Goal: Navigation & Orientation: Find specific page/section

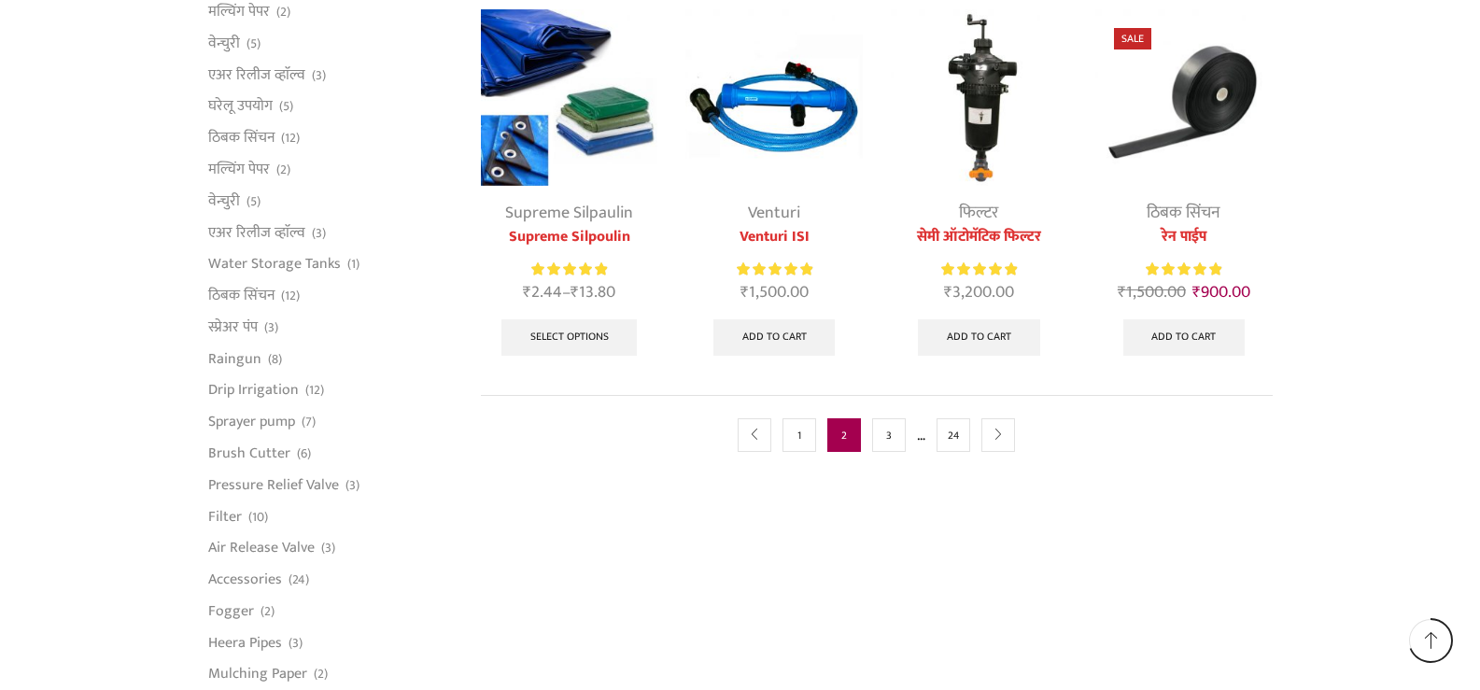
scroll to position [1027, 0]
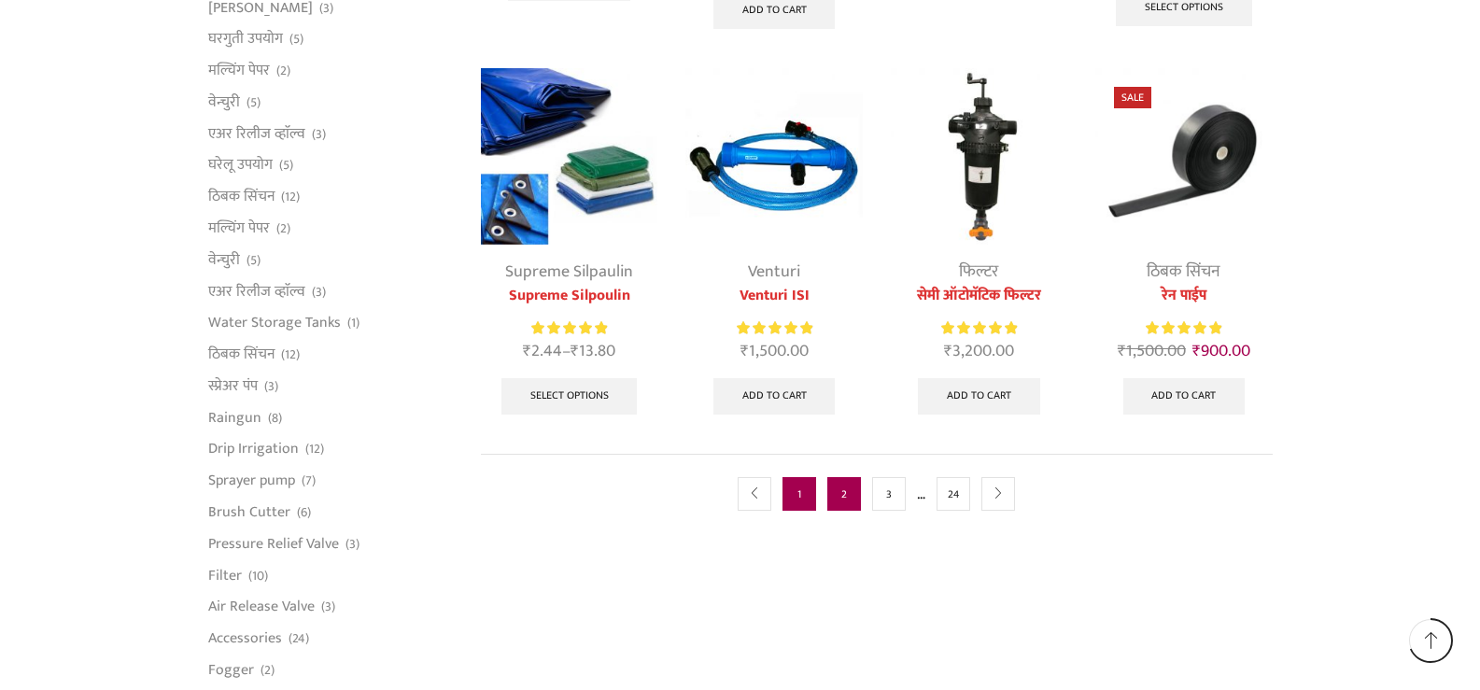
click at [799, 495] on link "1" at bounding box center [800, 494] width 34 height 34
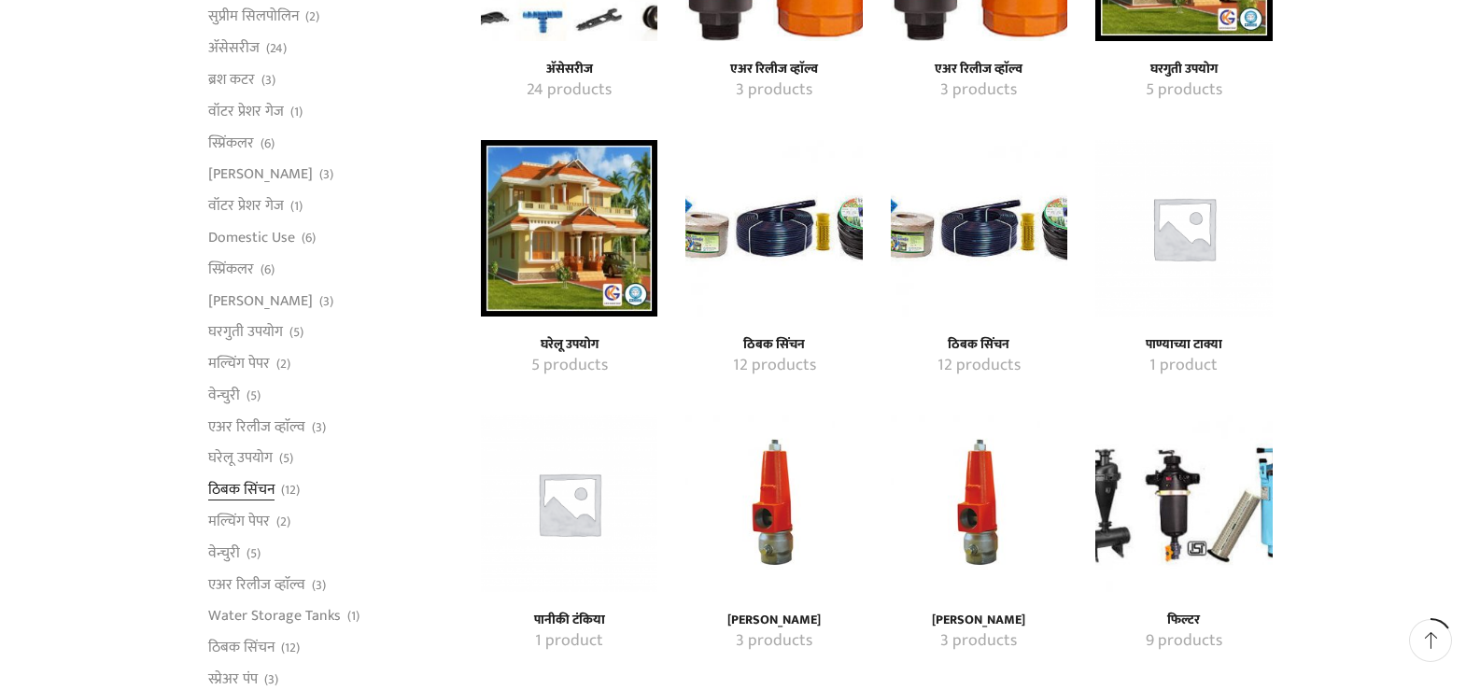
scroll to position [747, 0]
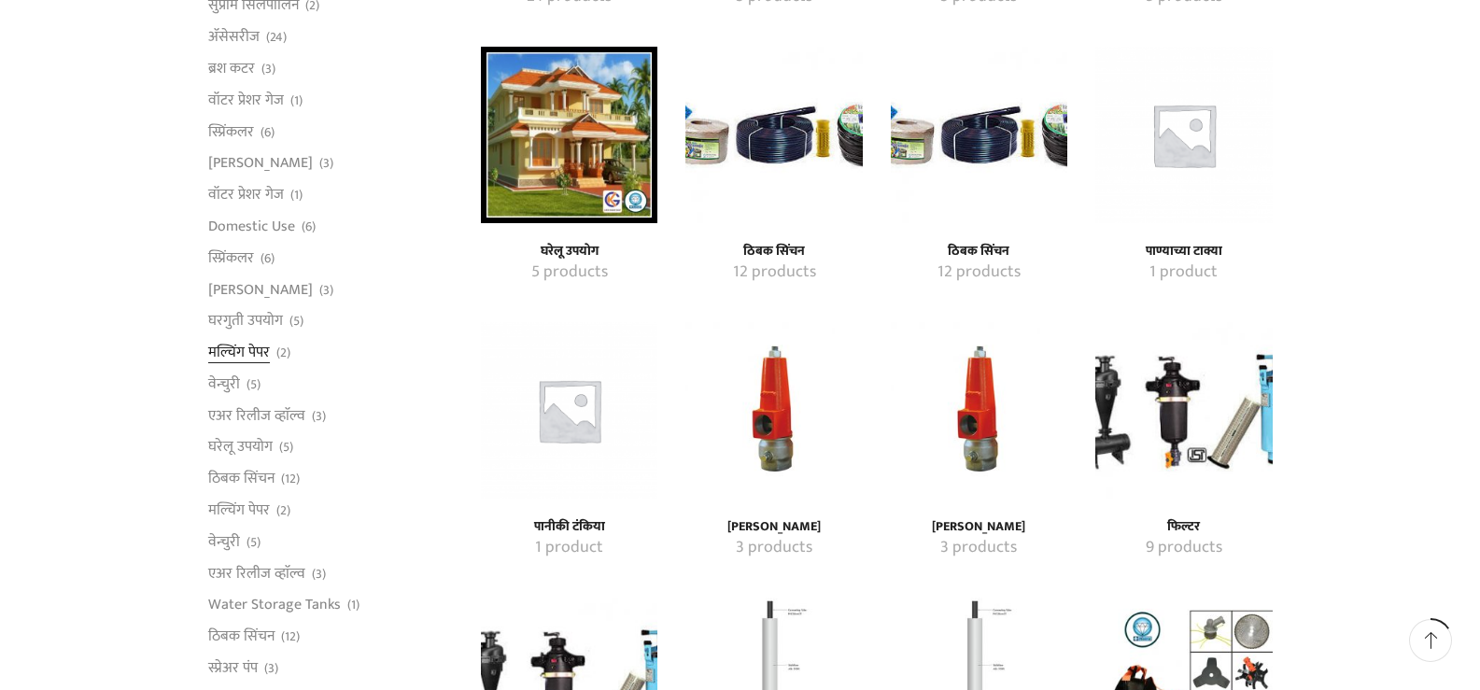
click at [239, 351] on link "मल्चिंग पेपर" at bounding box center [239, 353] width 62 height 32
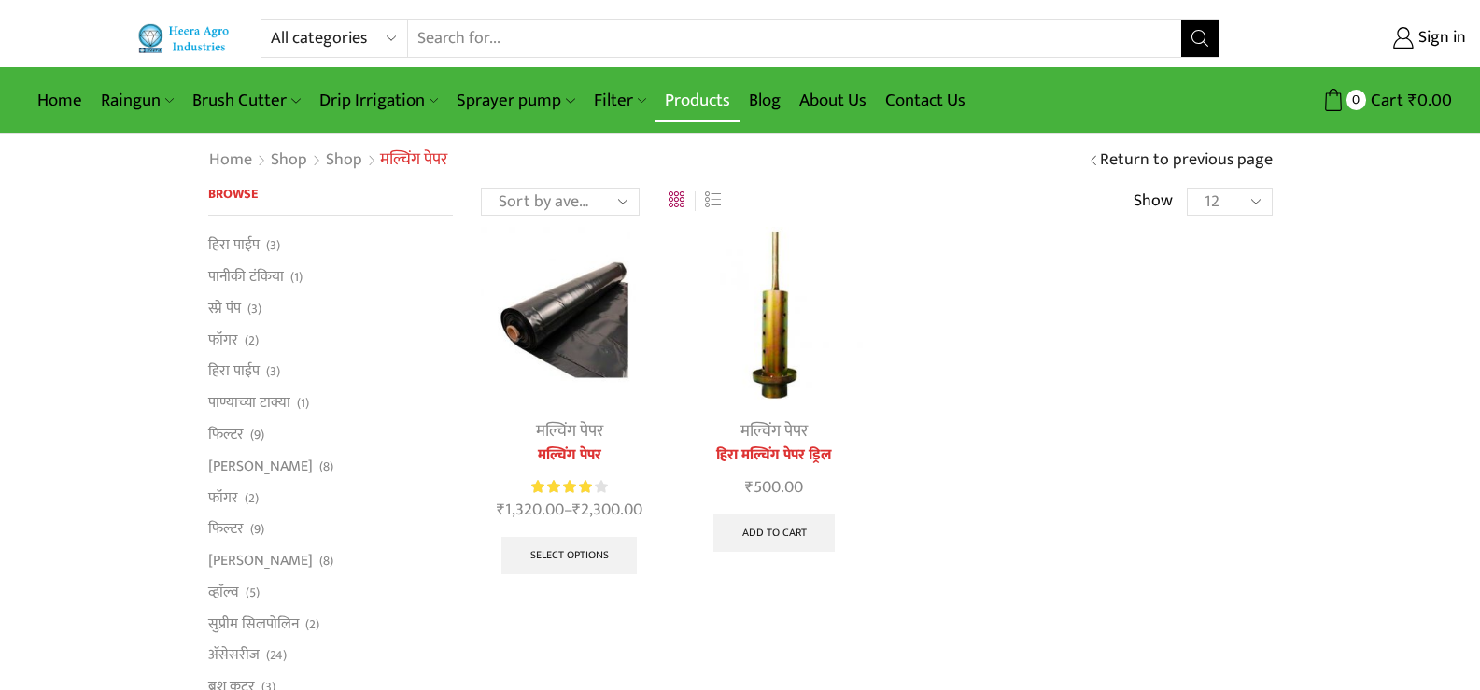
click at [696, 92] on link "Products" at bounding box center [698, 100] width 84 height 44
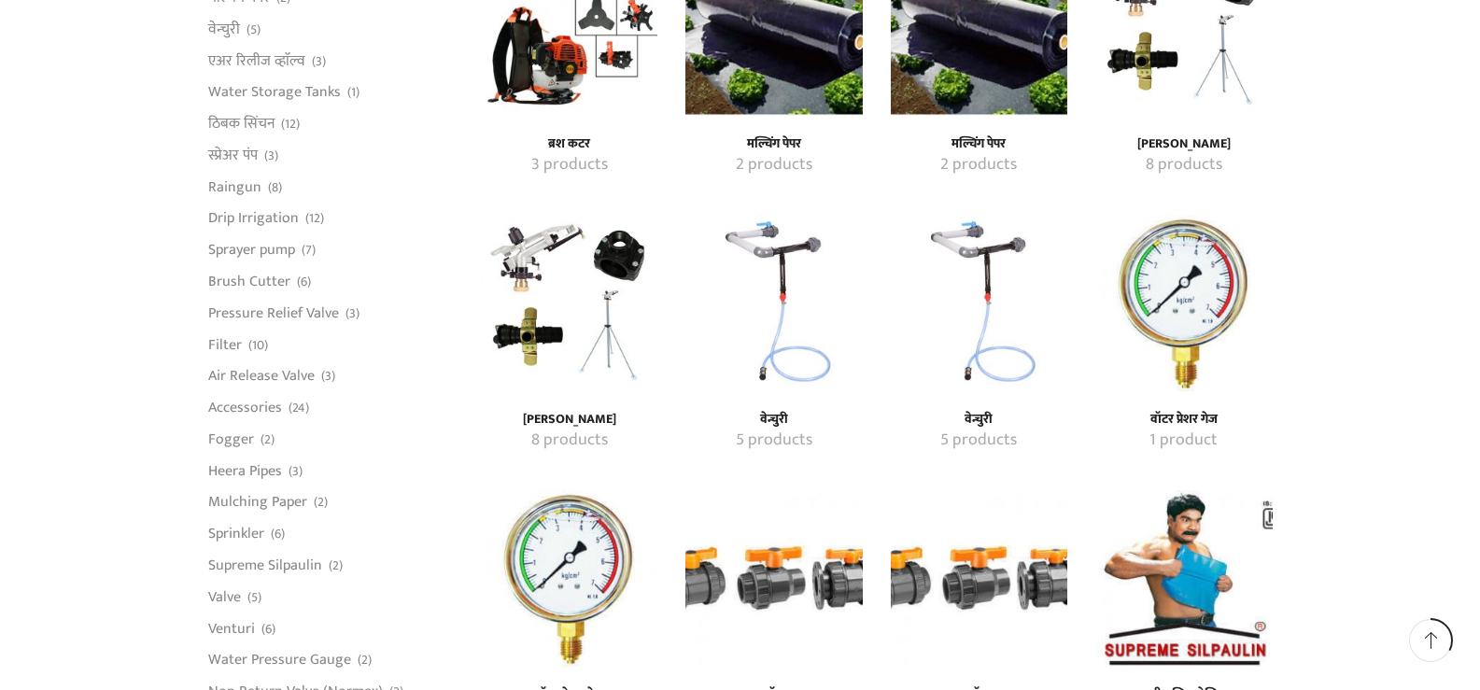
scroll to position [1401, 0]
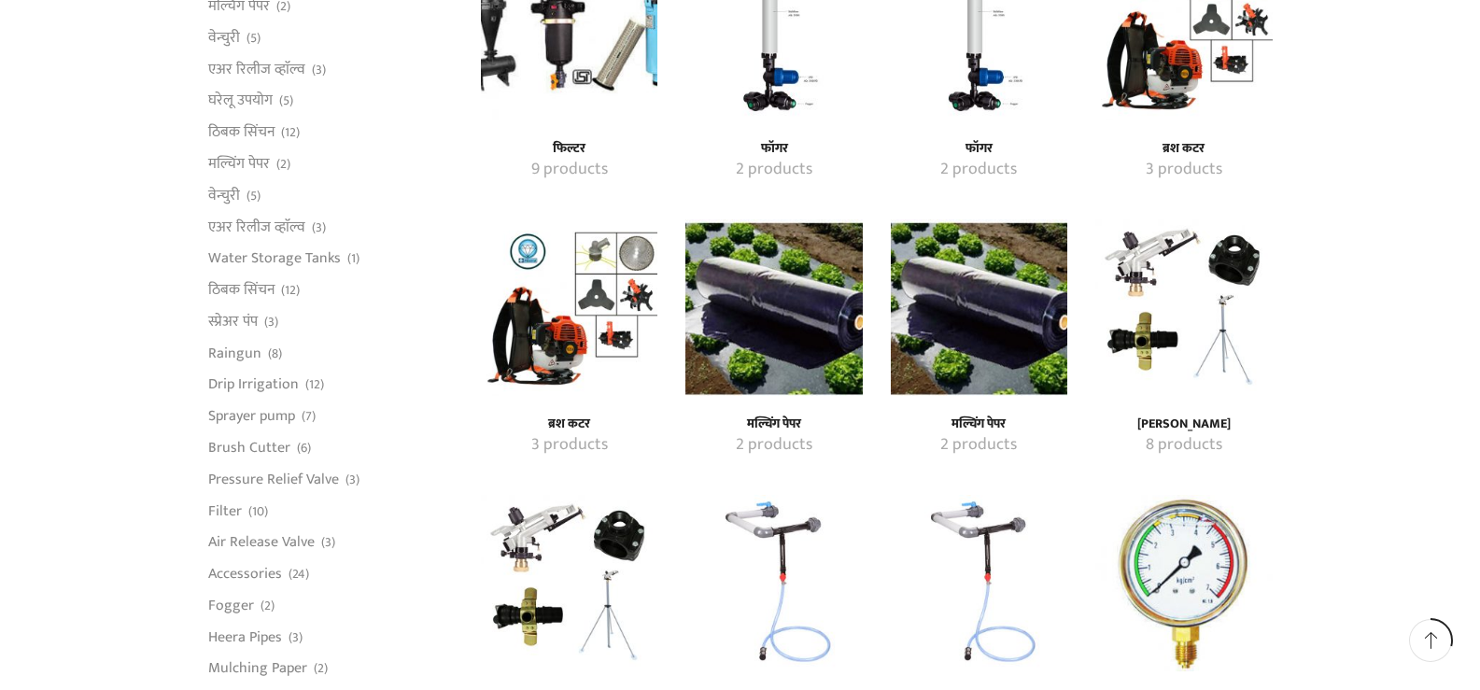
click at [981, 333] on img "Visit product category मल्चिंग पेपर" at bounding box center [979, 307] width 176 height 176
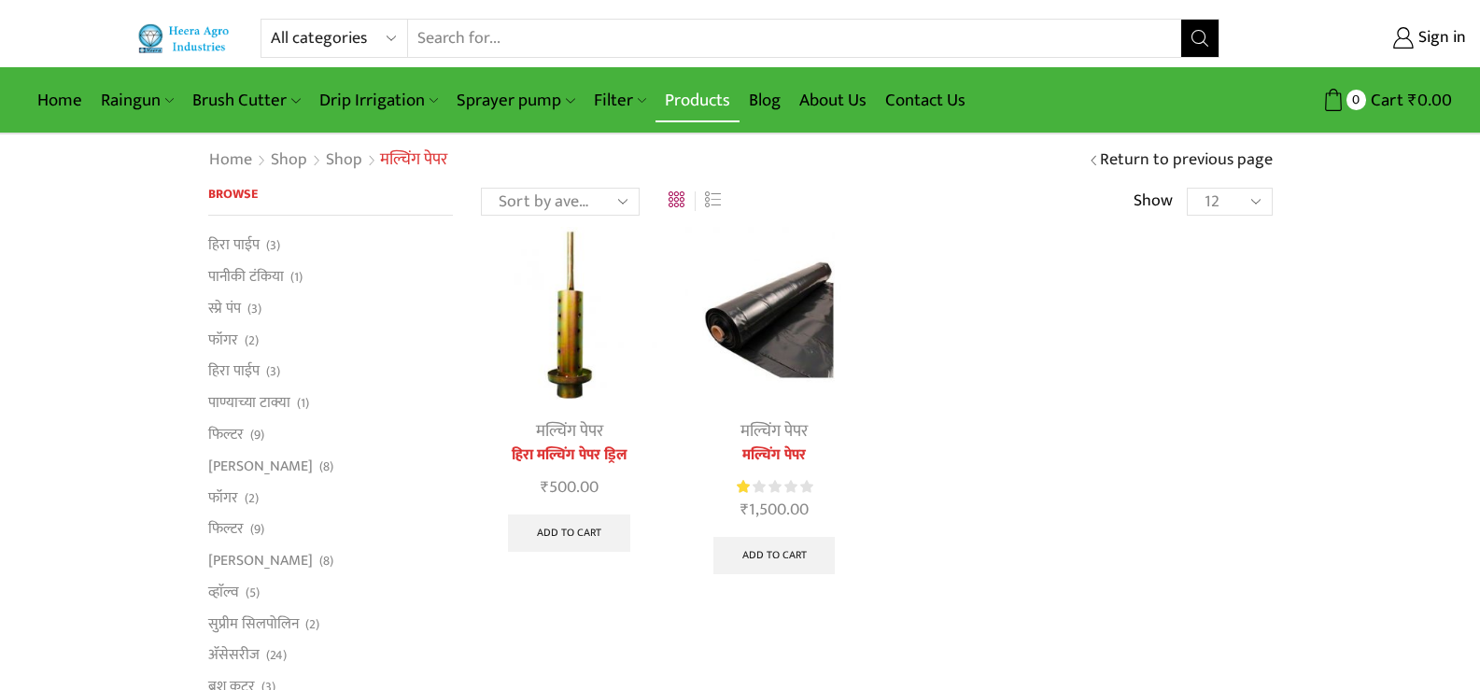
click at [702, 93] on link "Products" at bounding box center [698, 100] width 84 height 44
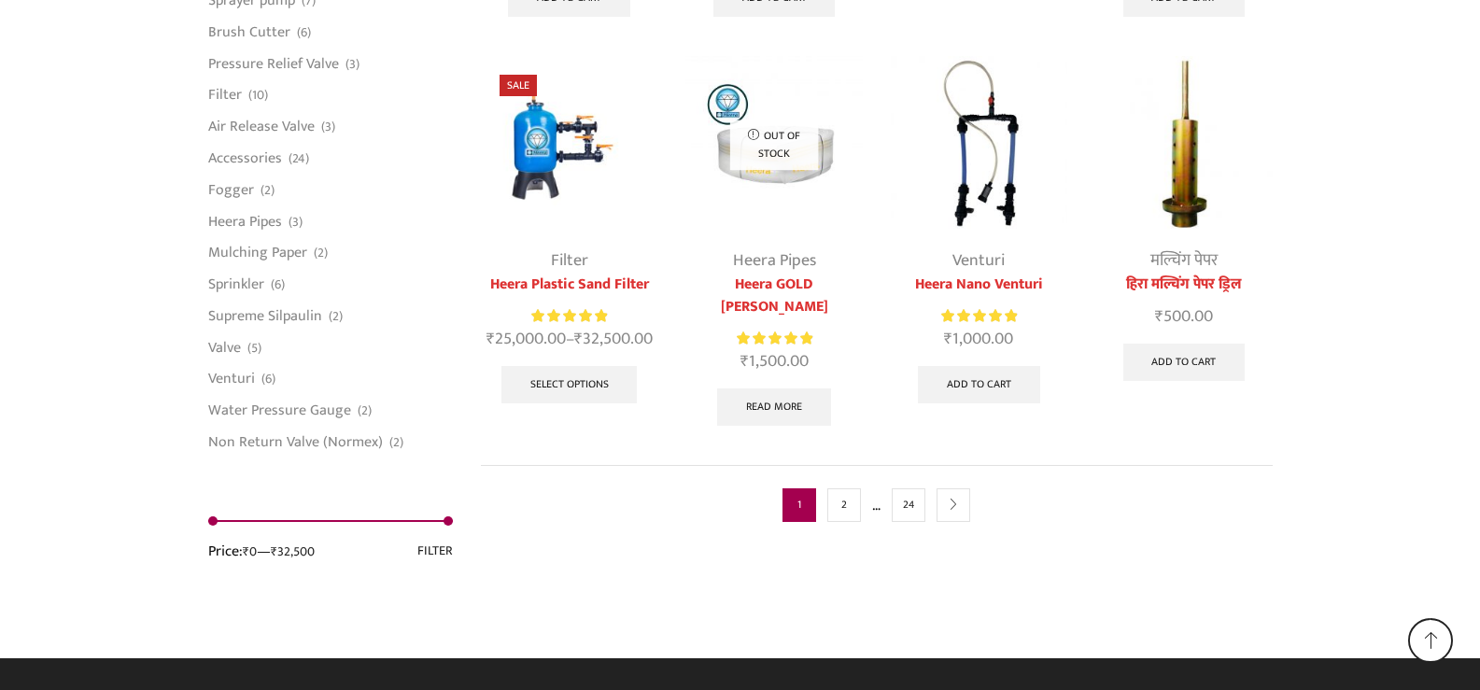
scroll to position [4825, 0]
click at [842, 512] on link "2" at bounding box center [844, 505] width 34 height 34
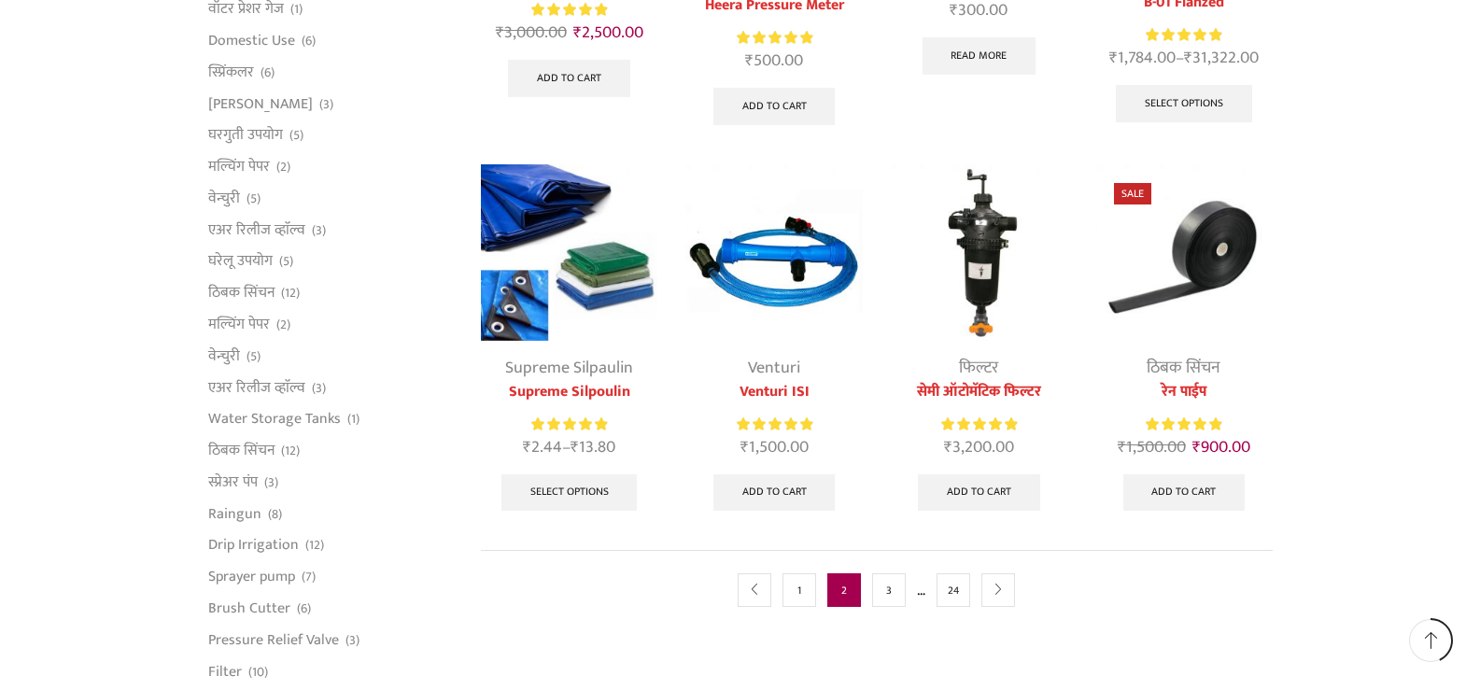
scroll to position [934, 0]
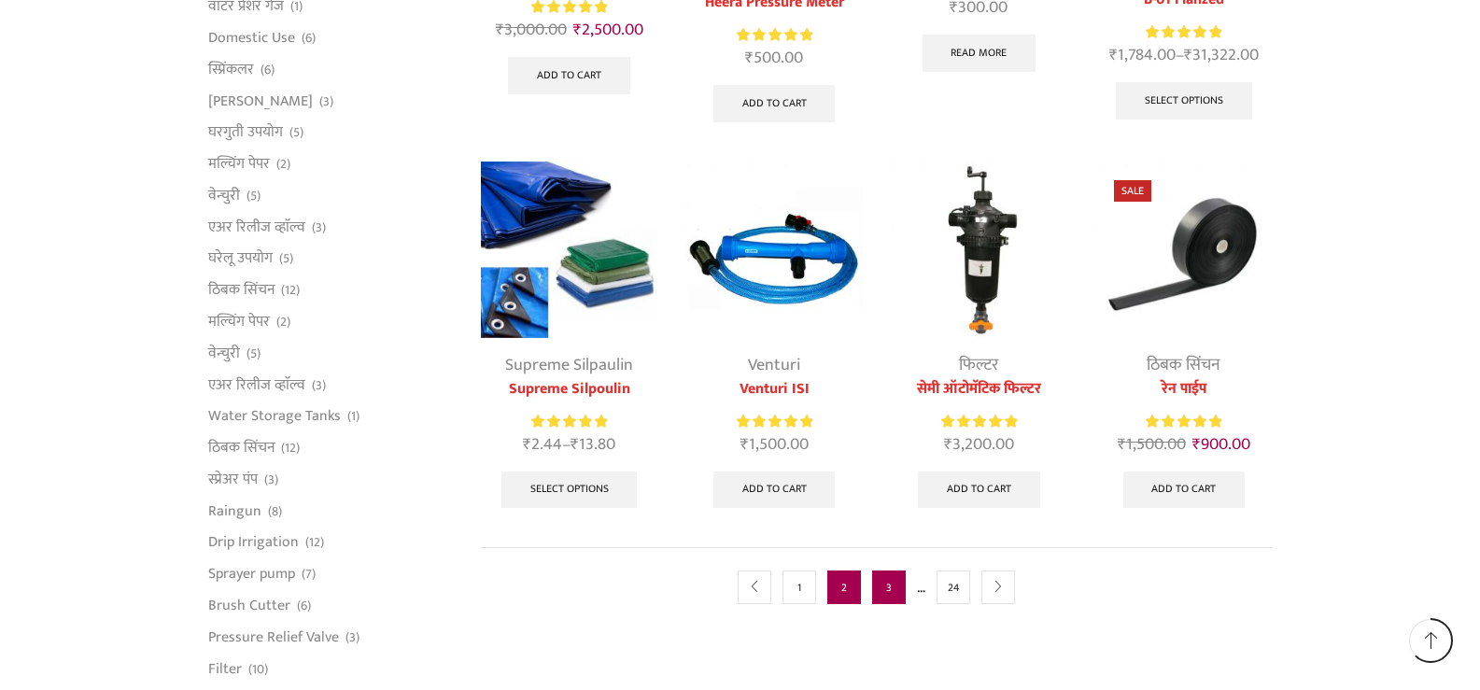
click at [890, 589] on link "3" at bounding box center [889, 588] width 34 height 34
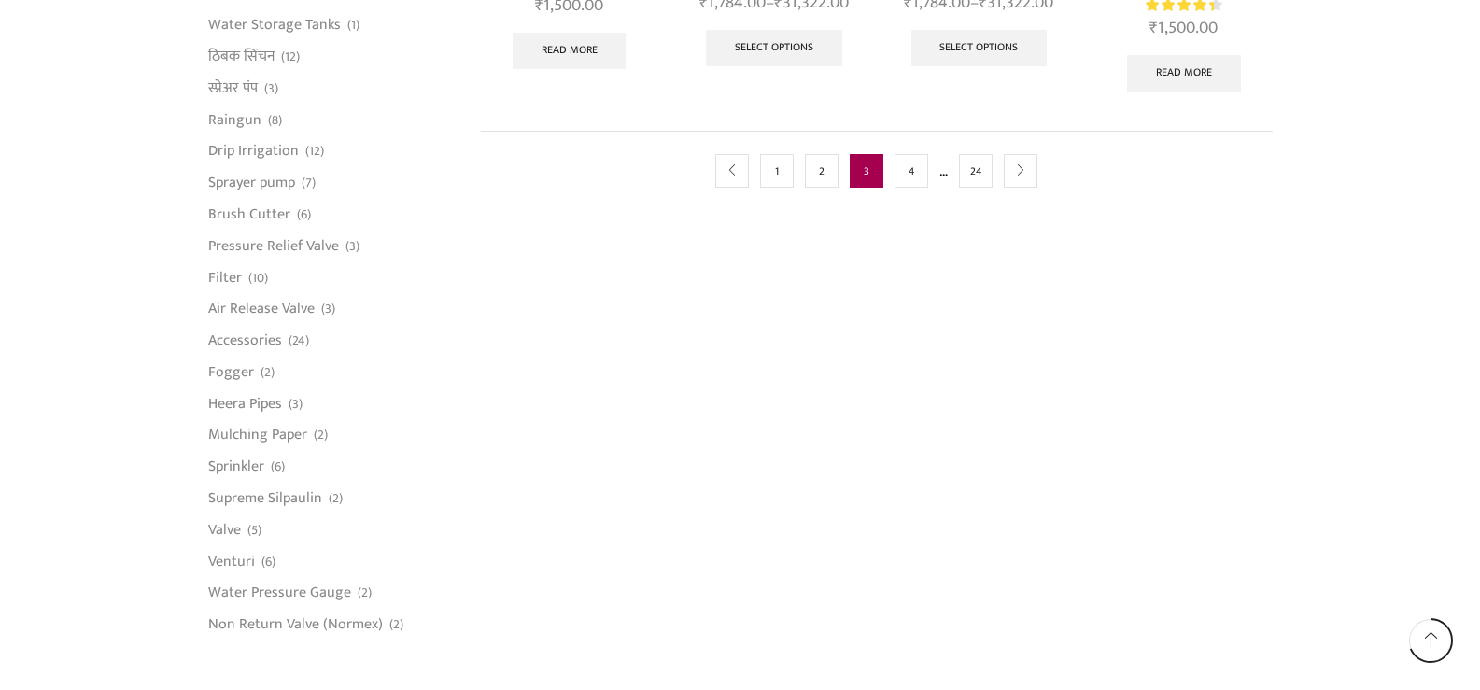
scroll to position [1027, 0]
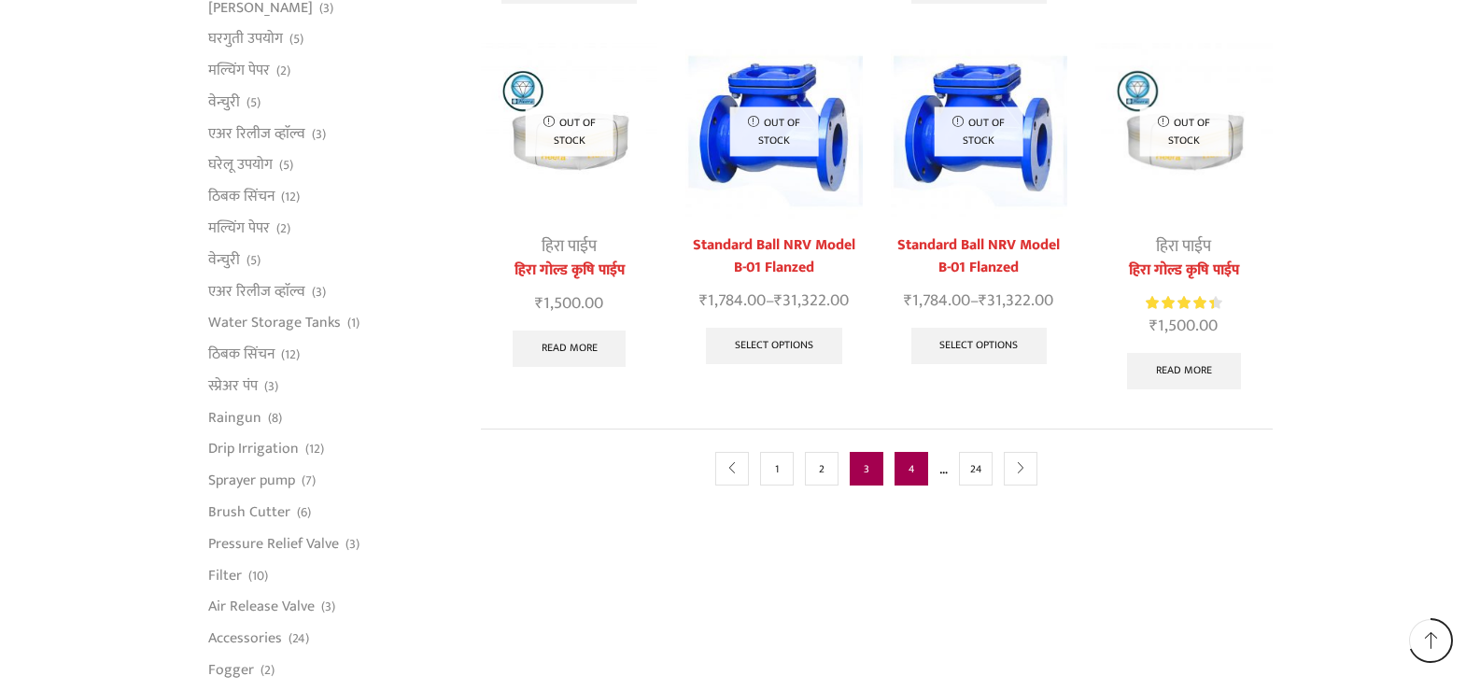
click at [911, 452] on link "4" at bounding box center [912, 469] width 34 height 34
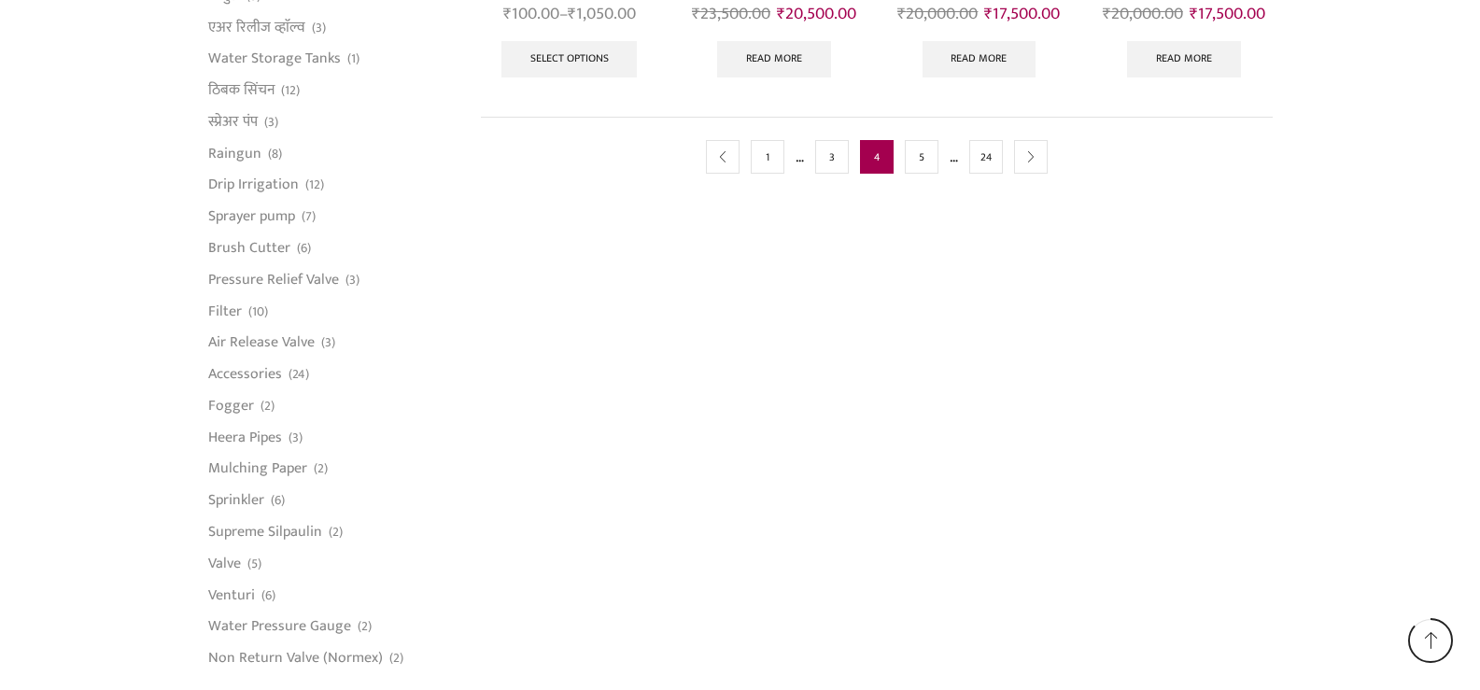
scroll to position [1307, 0]
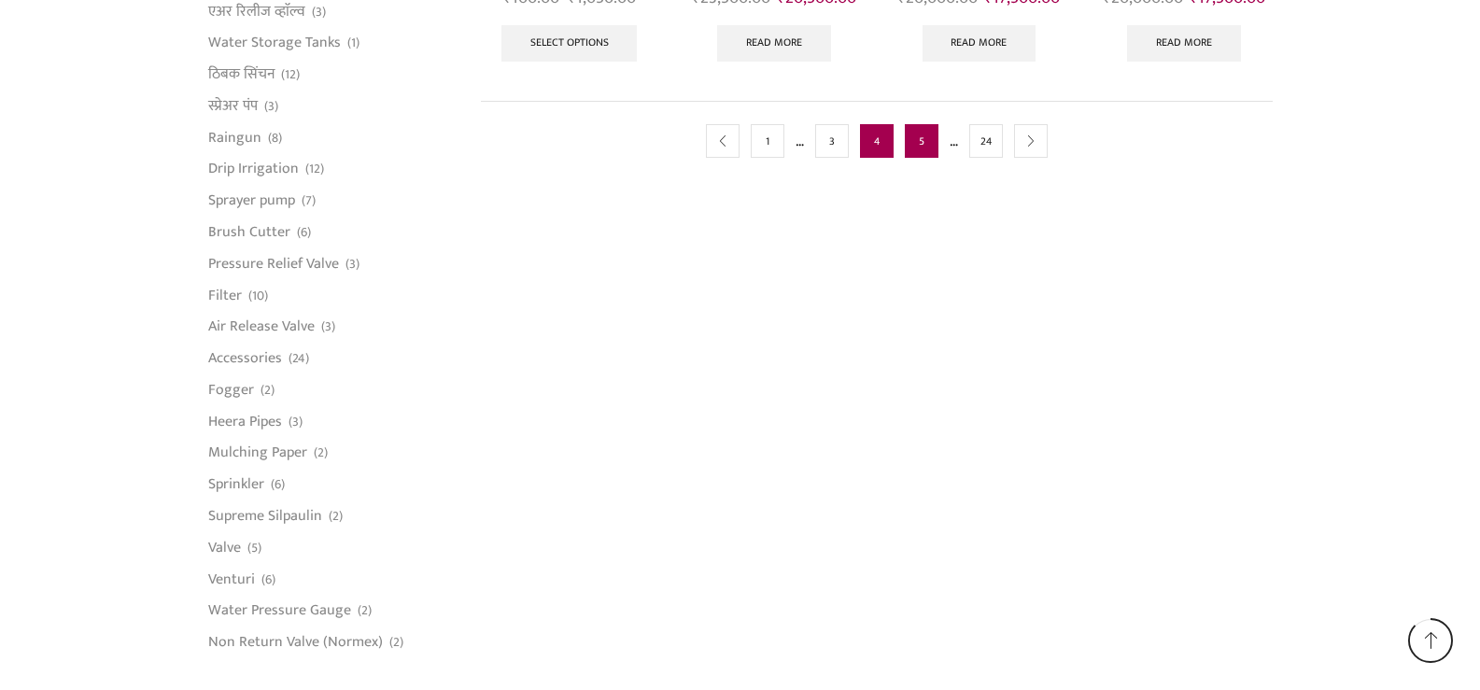
click at [917, 148] on link "5" at bounding box center [922, 141] width 34 height 34
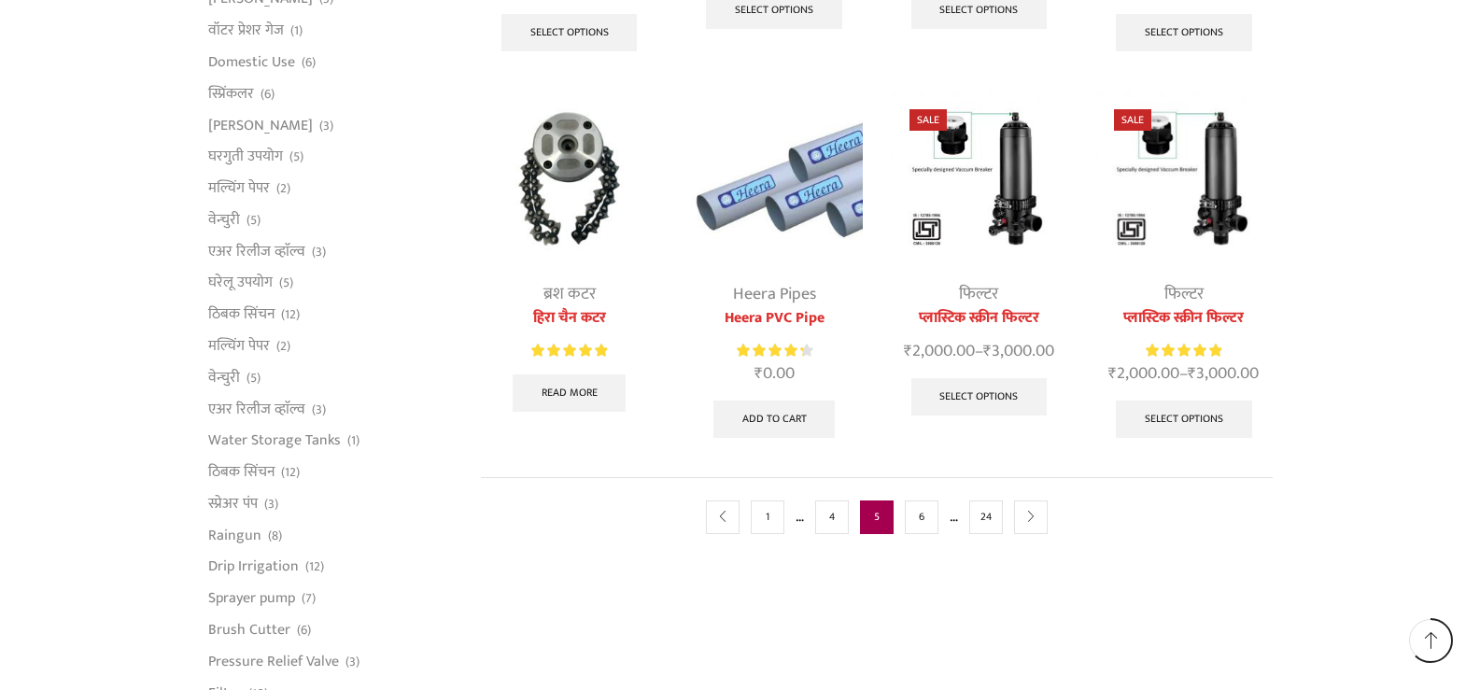
scroll to position [934, 0]
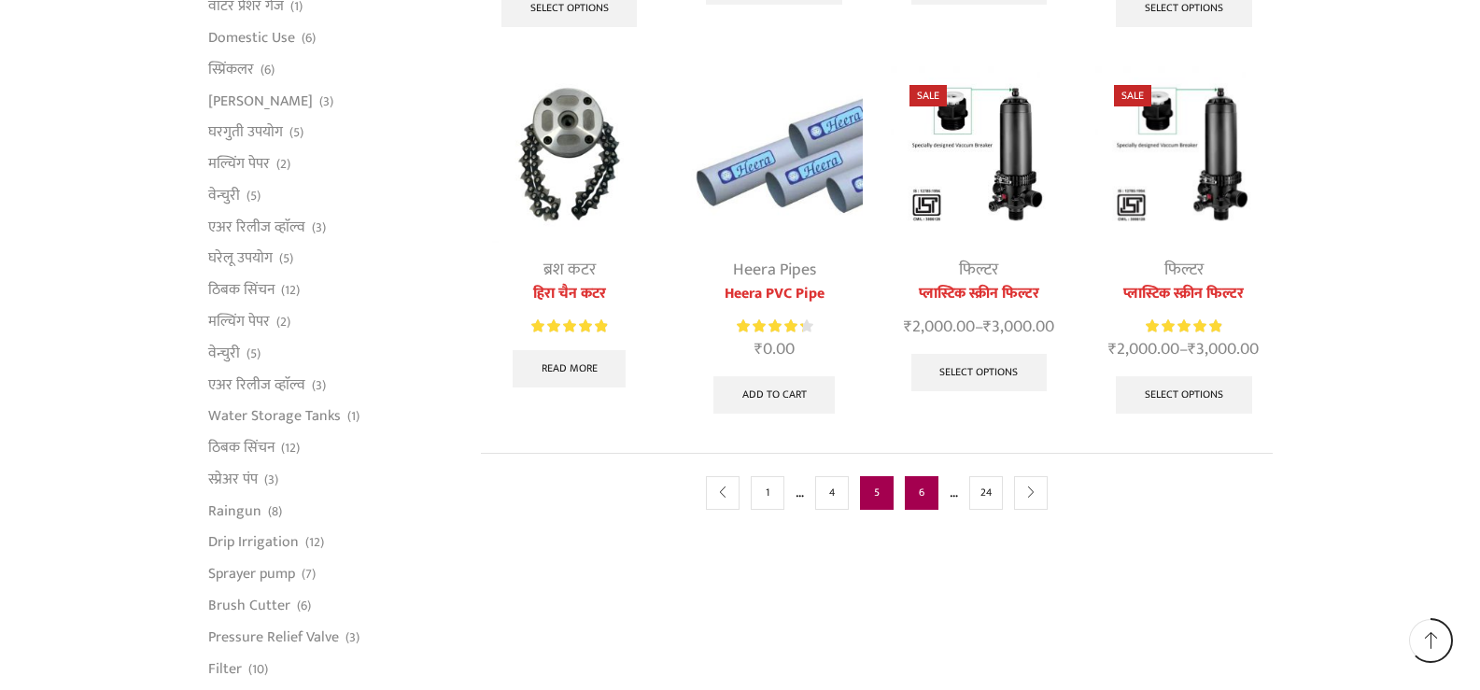
click at [913, 493] on link "6" at bounding box center [922, 493] width 34 height 34
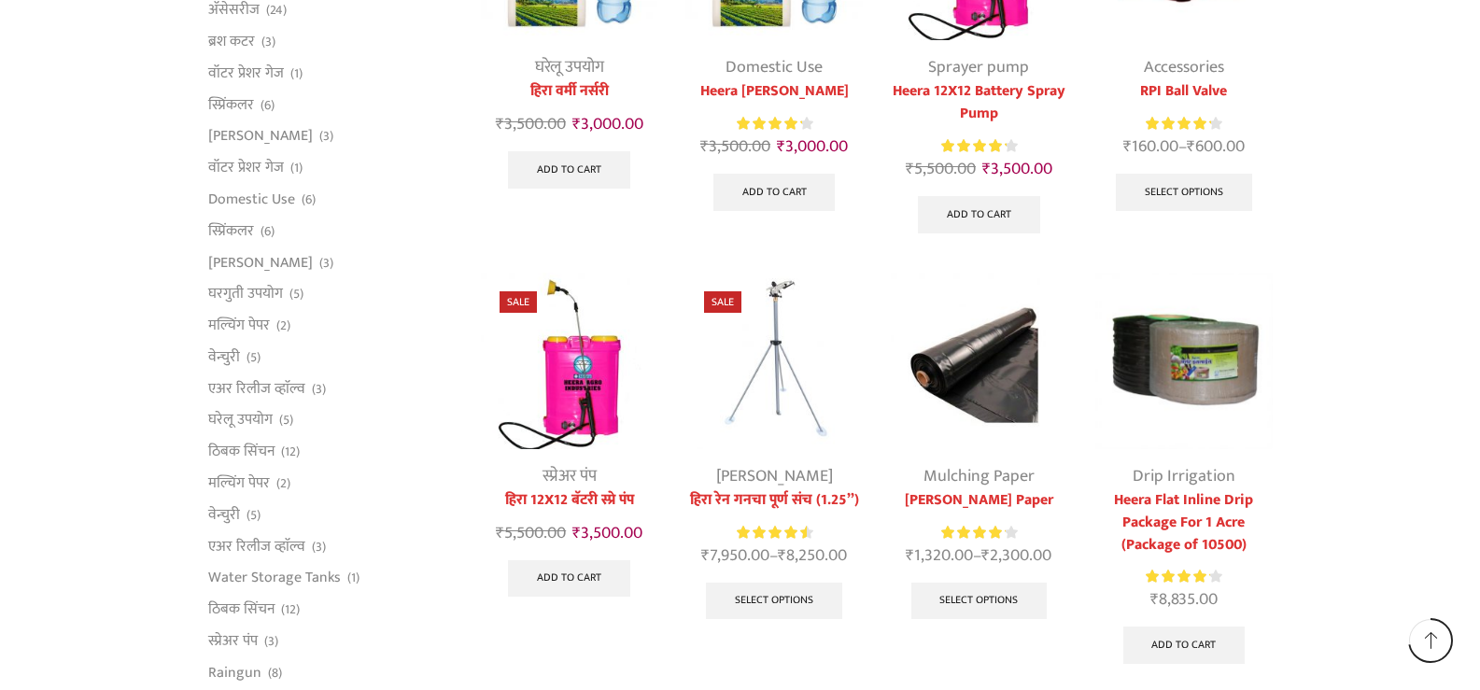
scroll to position [1214, 0]
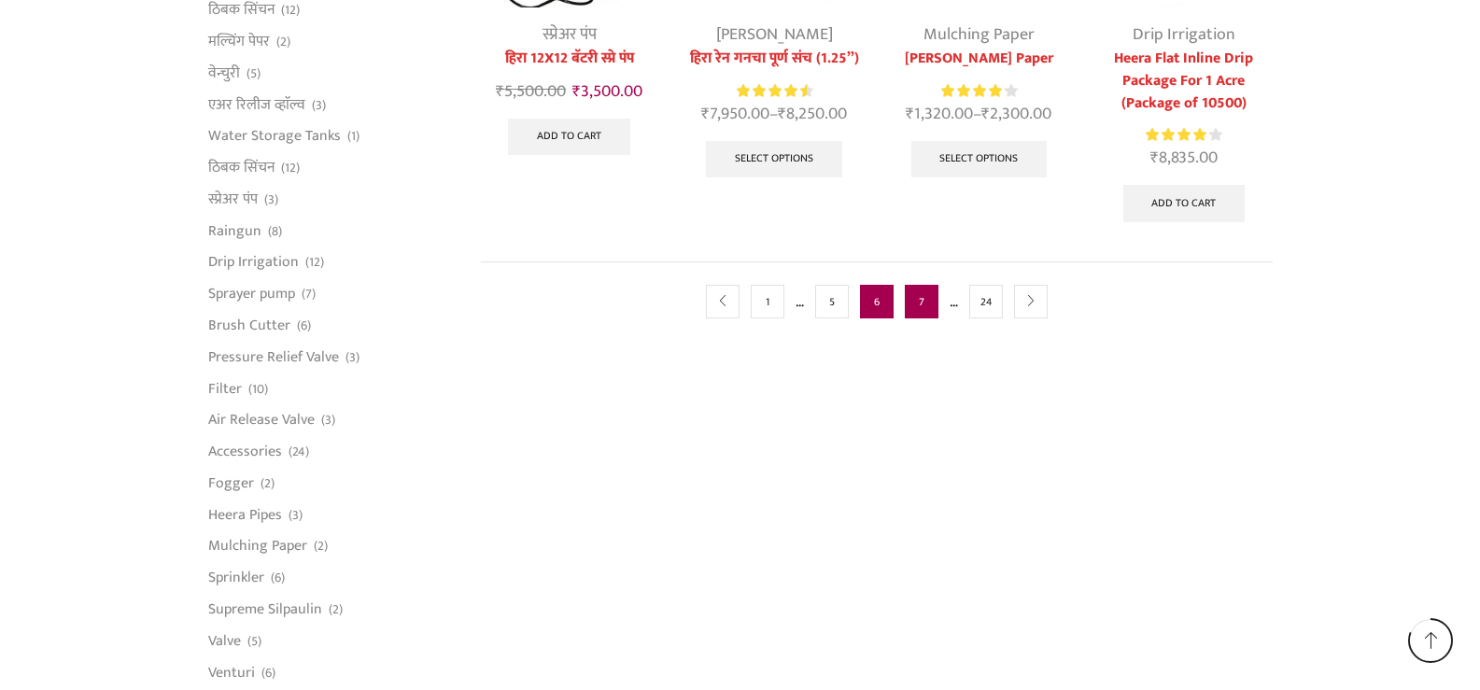
click at [919, 304] on link "7" at bounding box center [922, 302] width 34 height 34
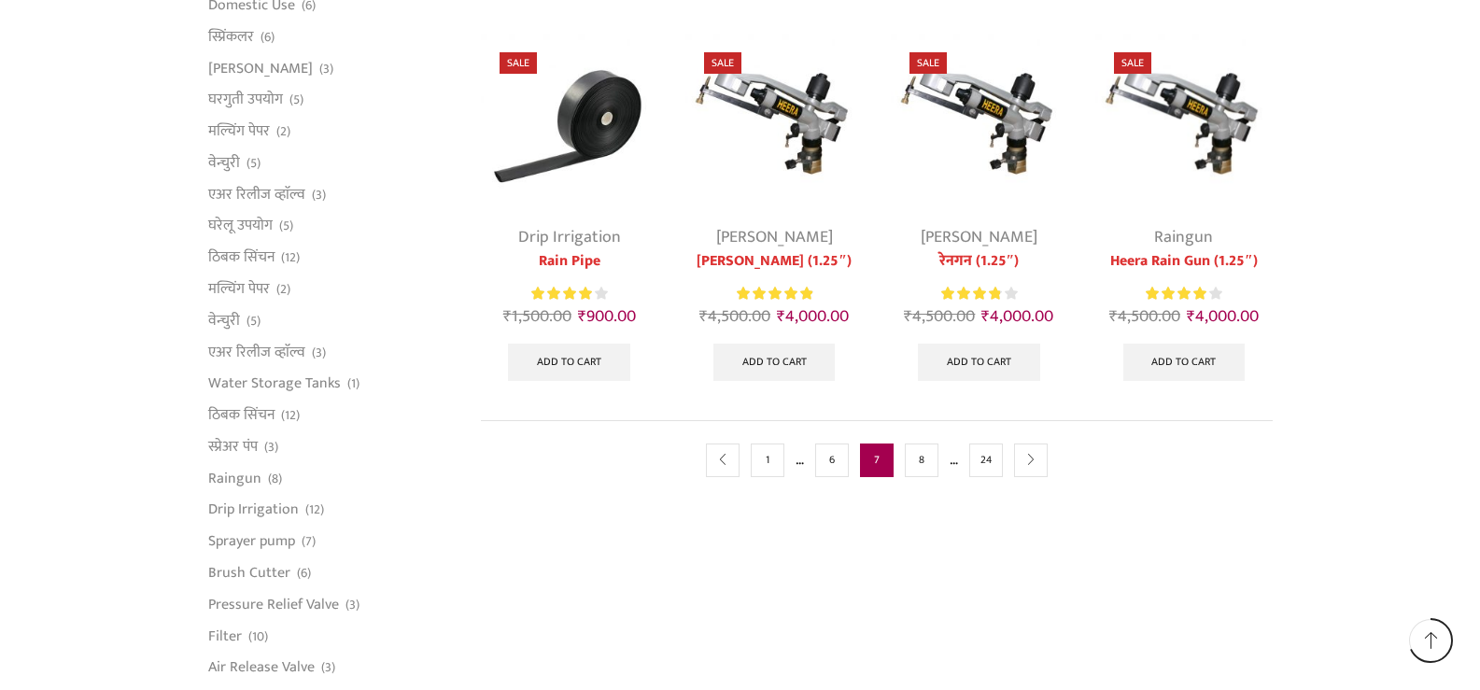
scroll to position [1027, 0]
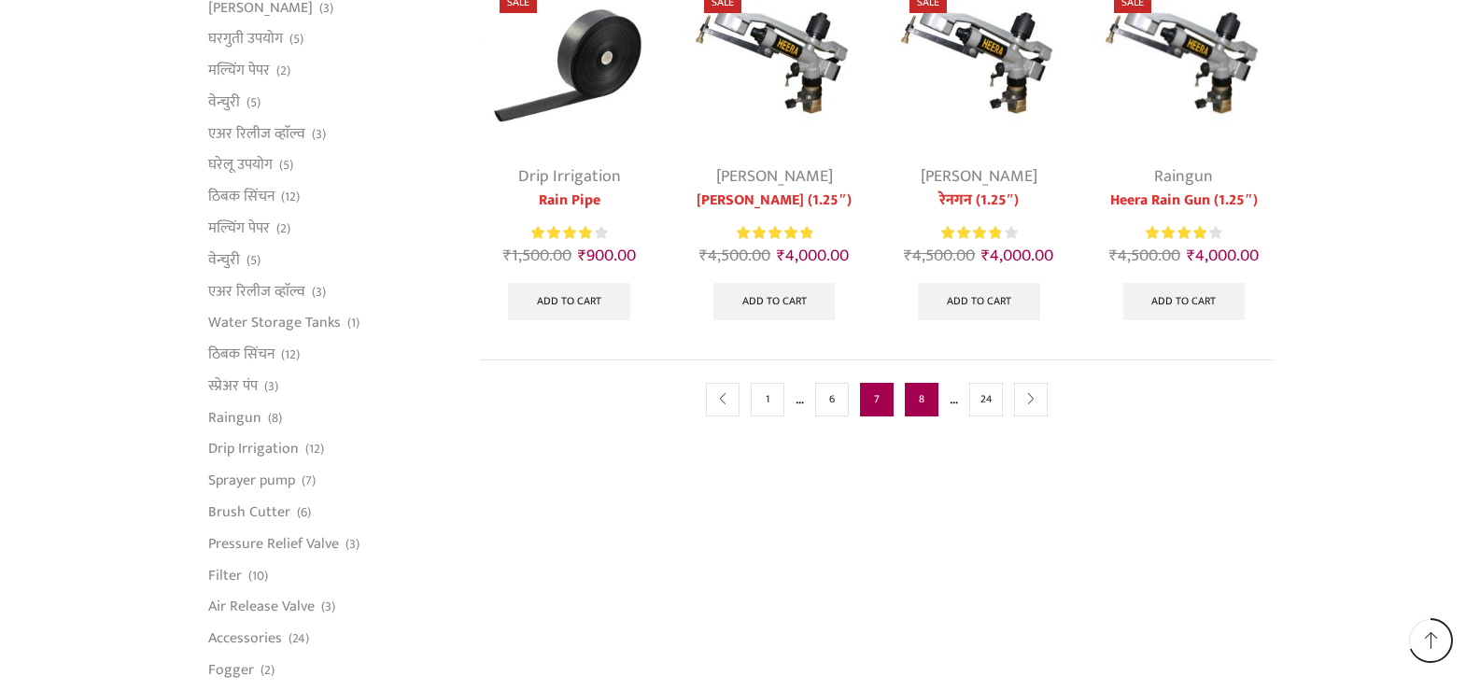
click at [915, 406] on link "8" at bounding box center [922, 400] width 34 height 34
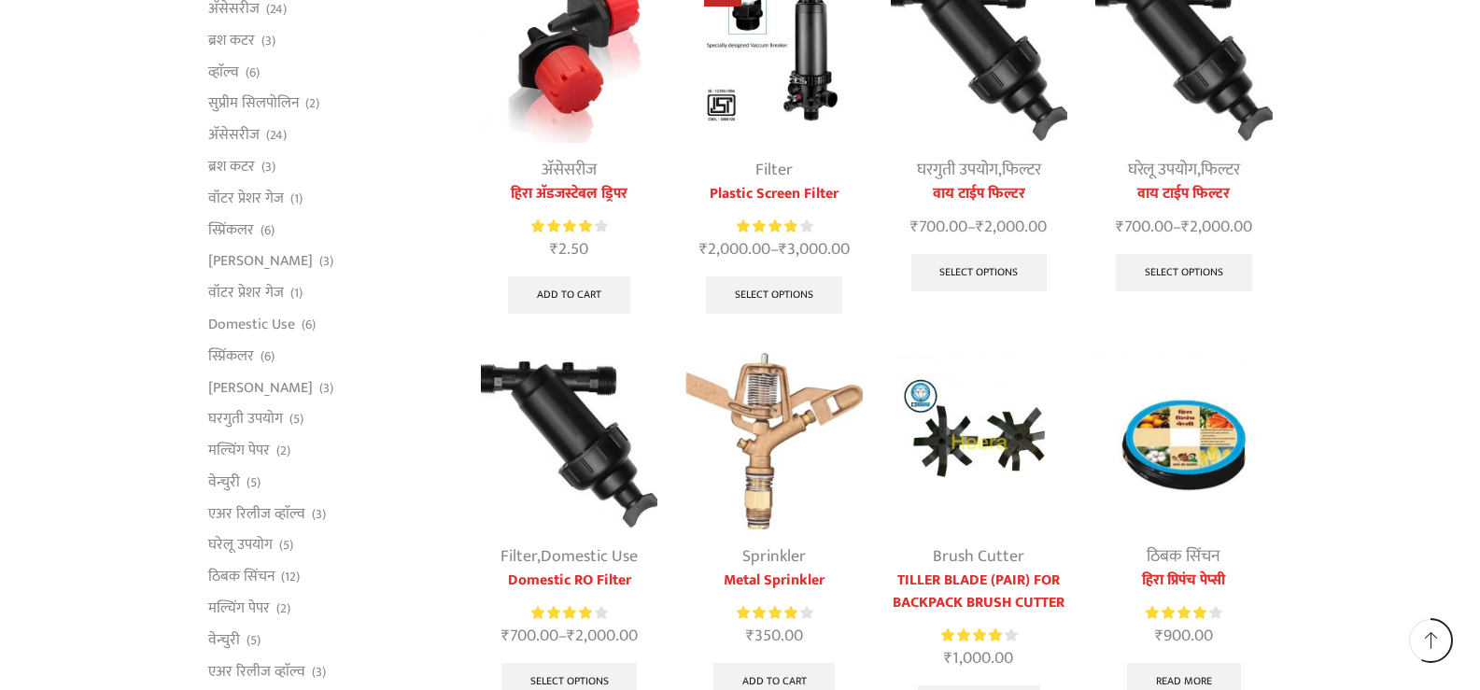
scroll to position [934, 0]
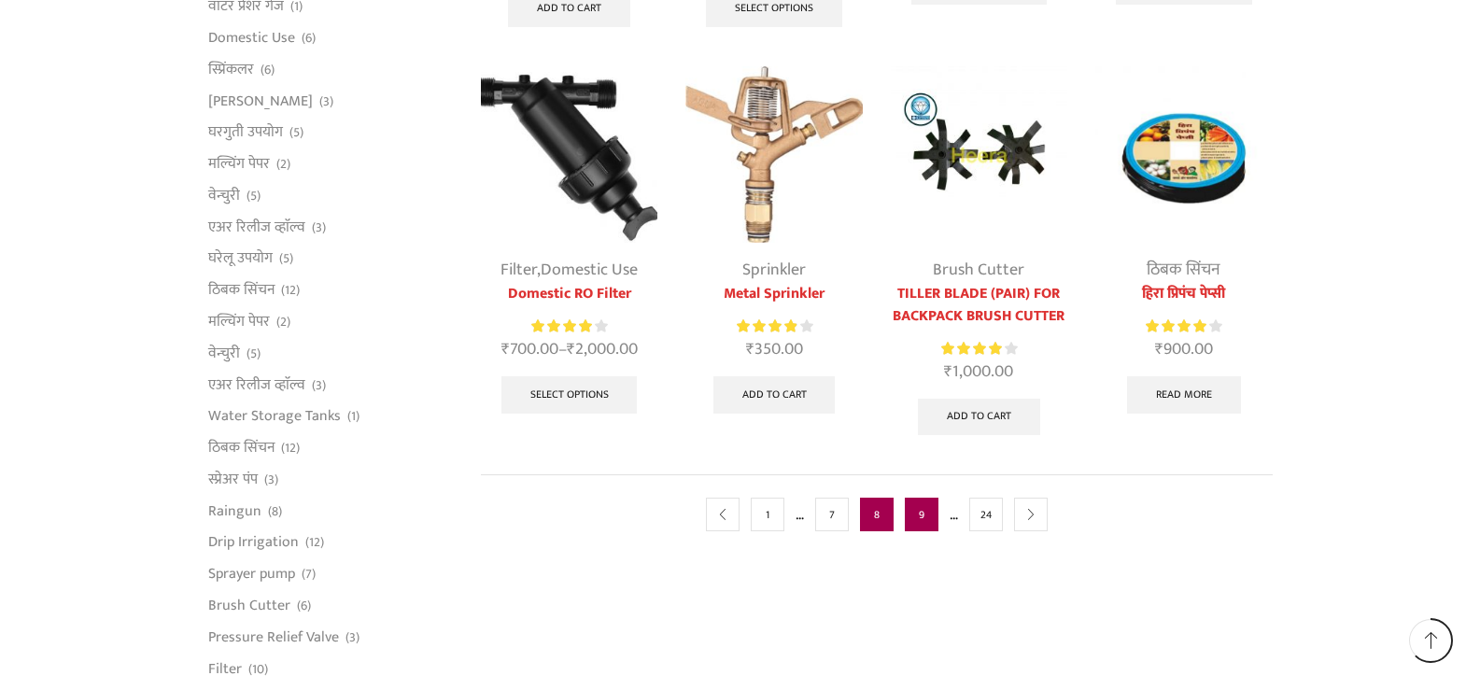
click at [918, 514] on link "9" at bounding box center [922, 515] width 34 height 34
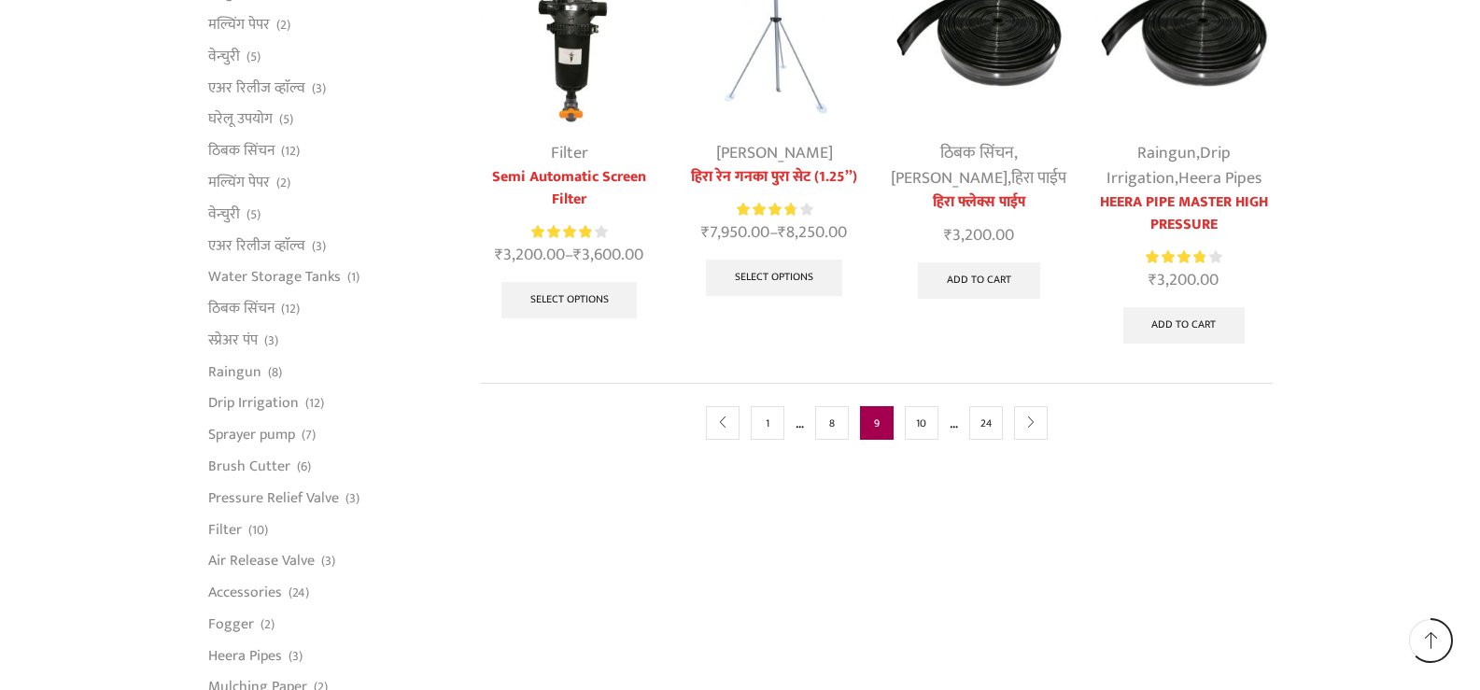
scroll to position [1214, 0]
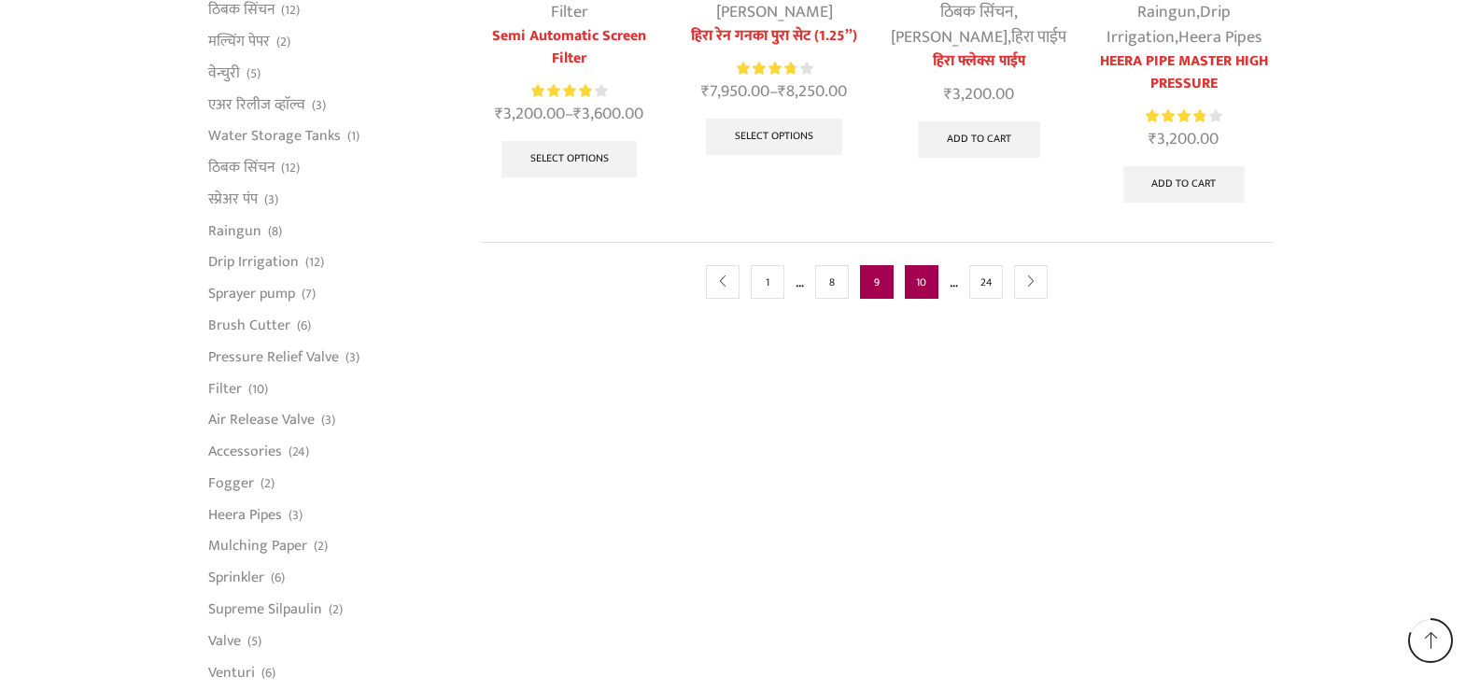
click at [909, 265] on link "10" at bounding box center [922, 282] width 34 height 34
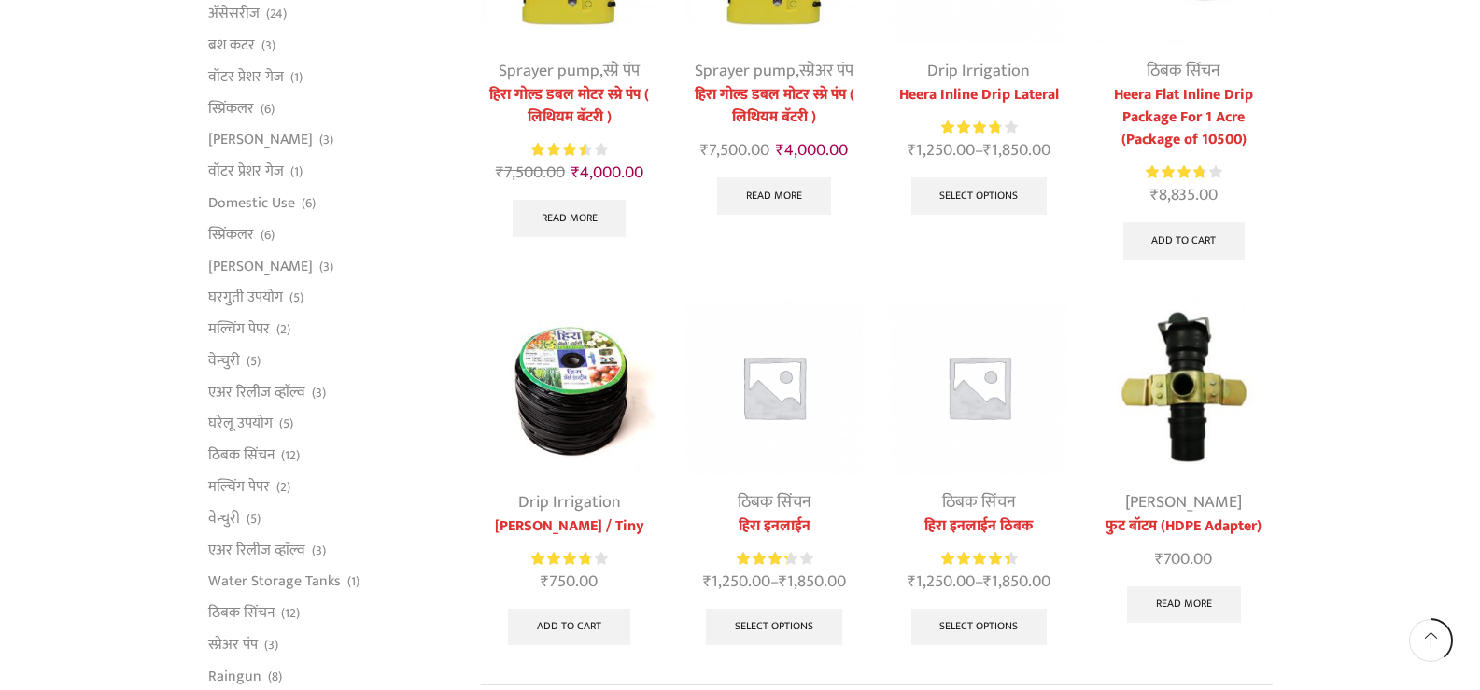
scroll to position [934, 0]
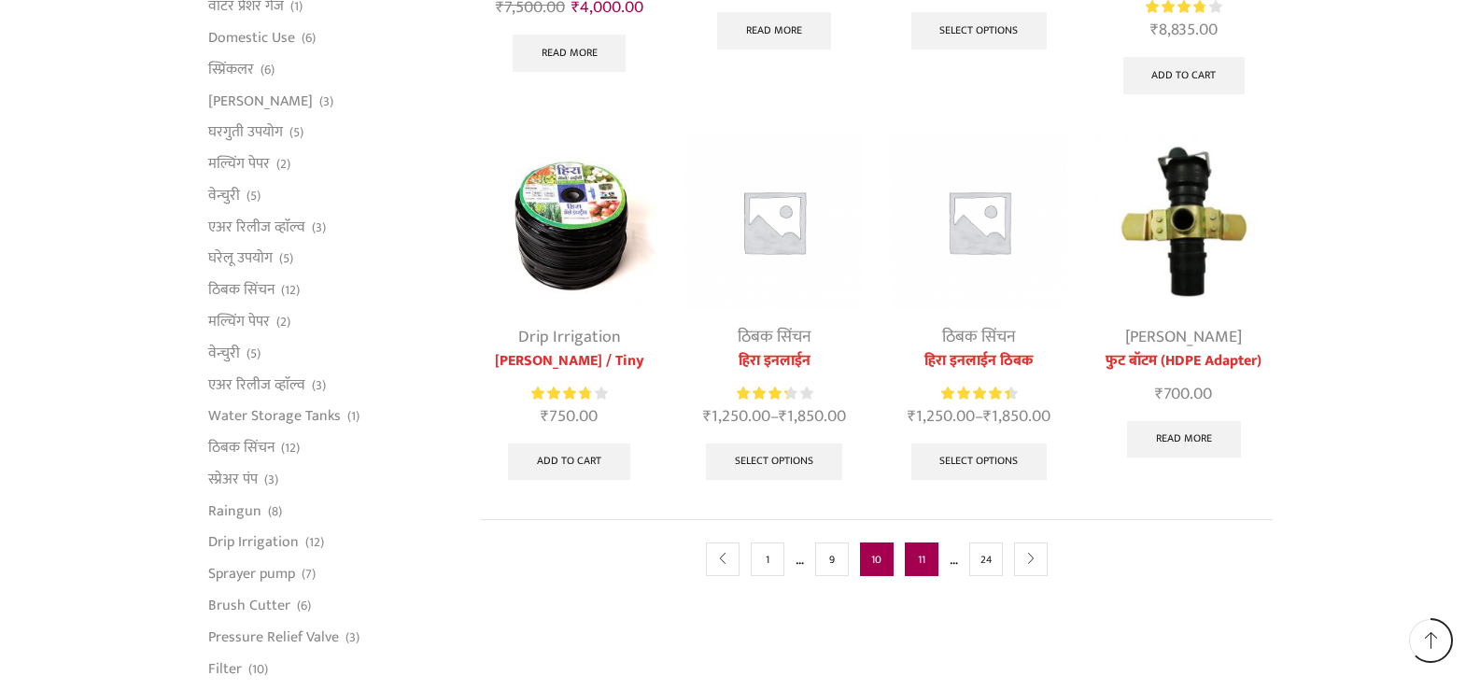
click at [924, 560] on link "11" at bounding box center [922, 560] width 34 height 34
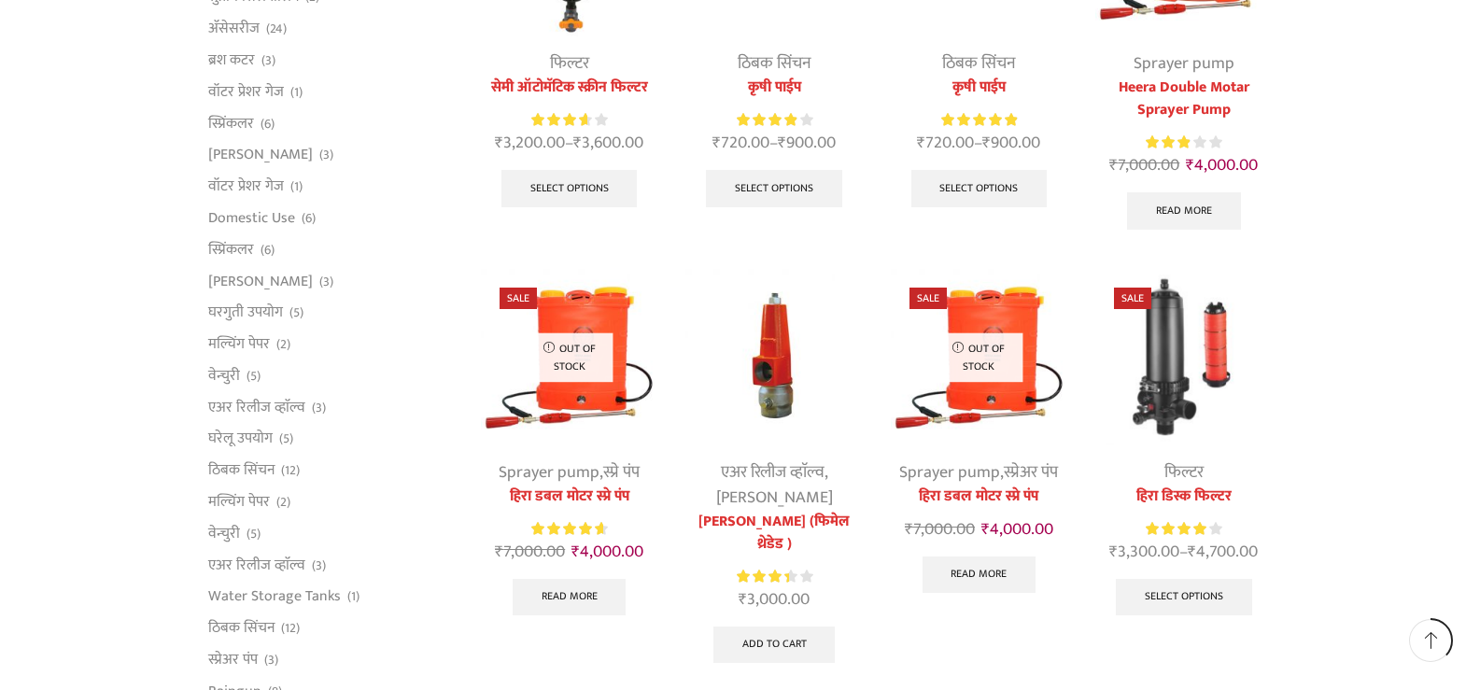
scroll to position [840, 0]
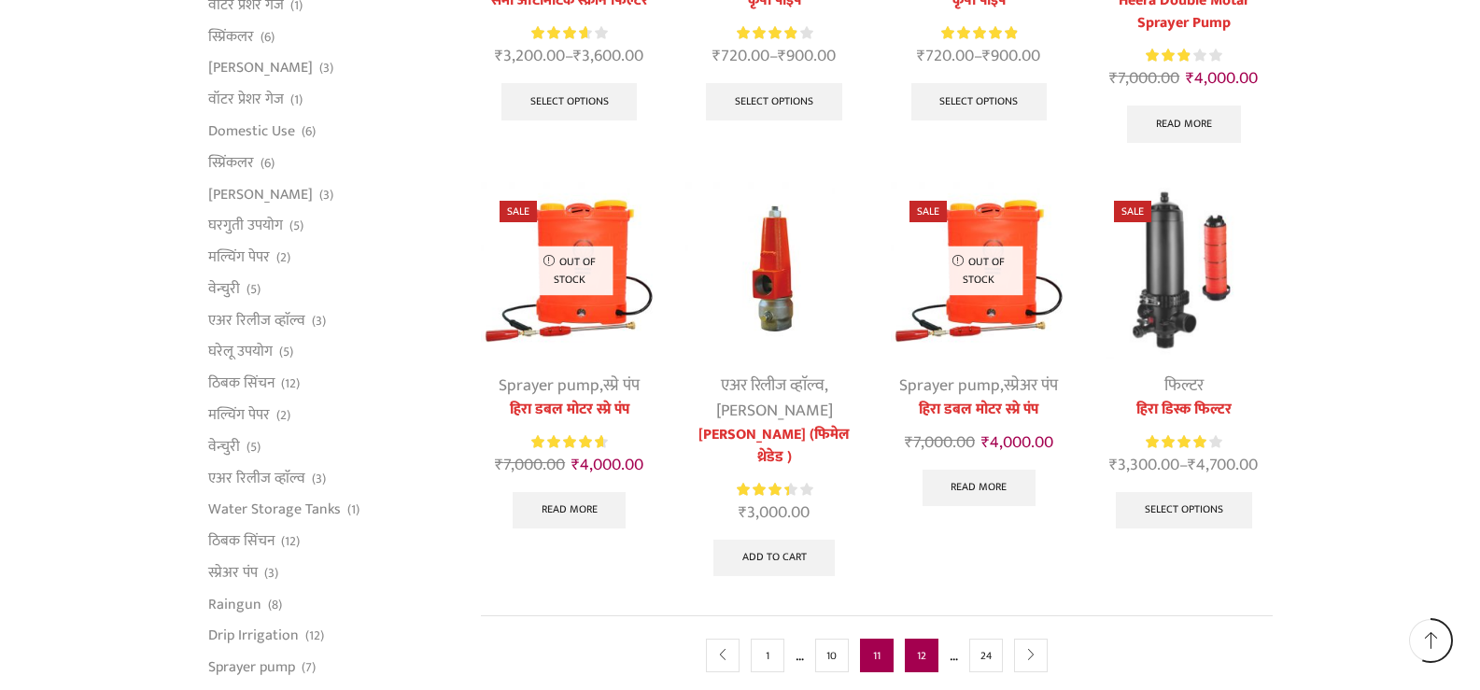
click at [916, 656] on link "12" at bounding box center [922, 656] width 34 height 34
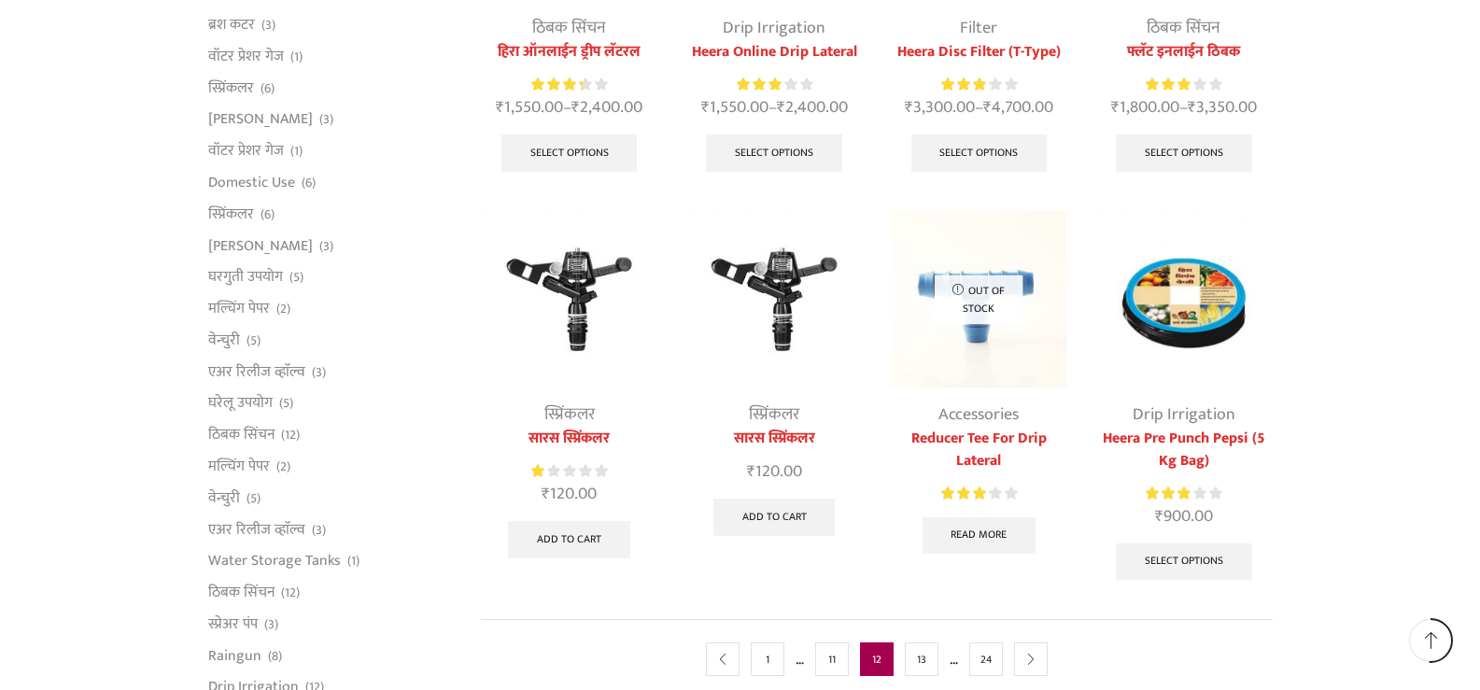
scroll to position [840, 0]
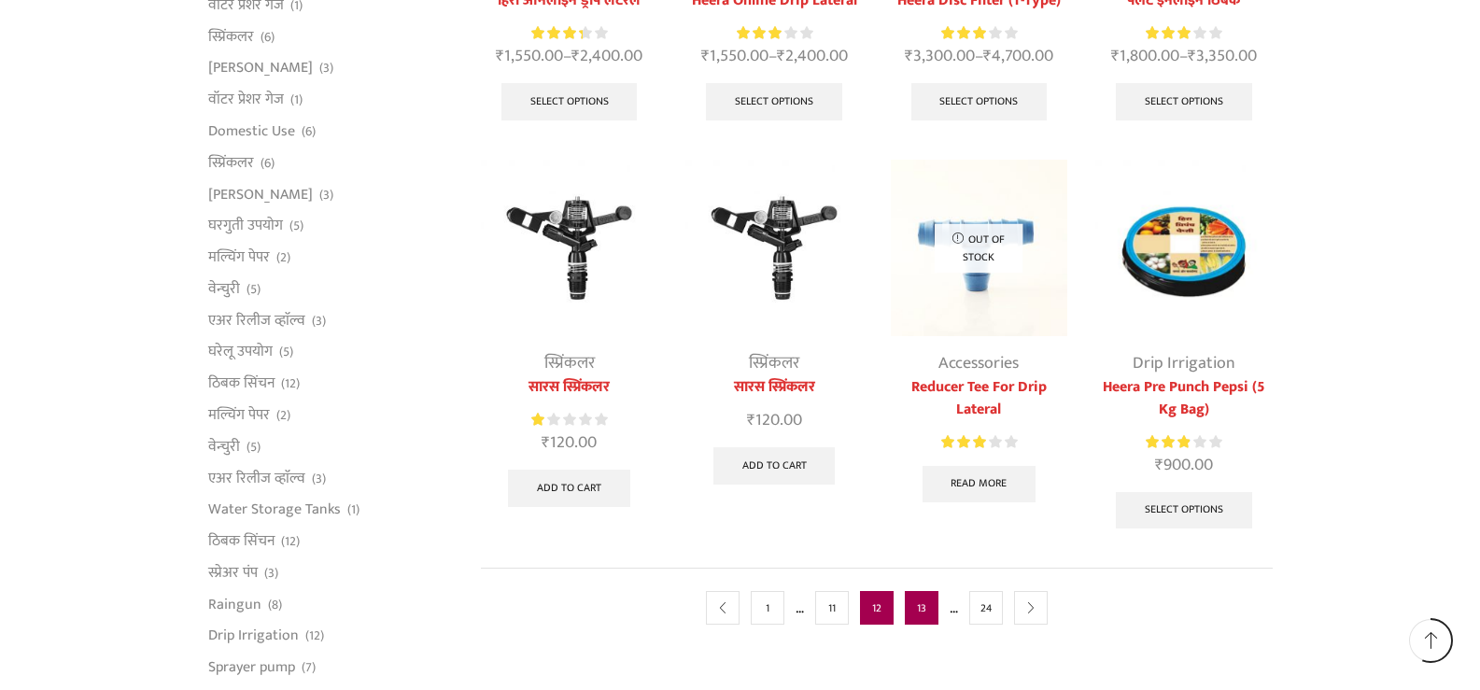
click at [916, 614] on link "13" at bounding box center [922, 608] width 34 height 34
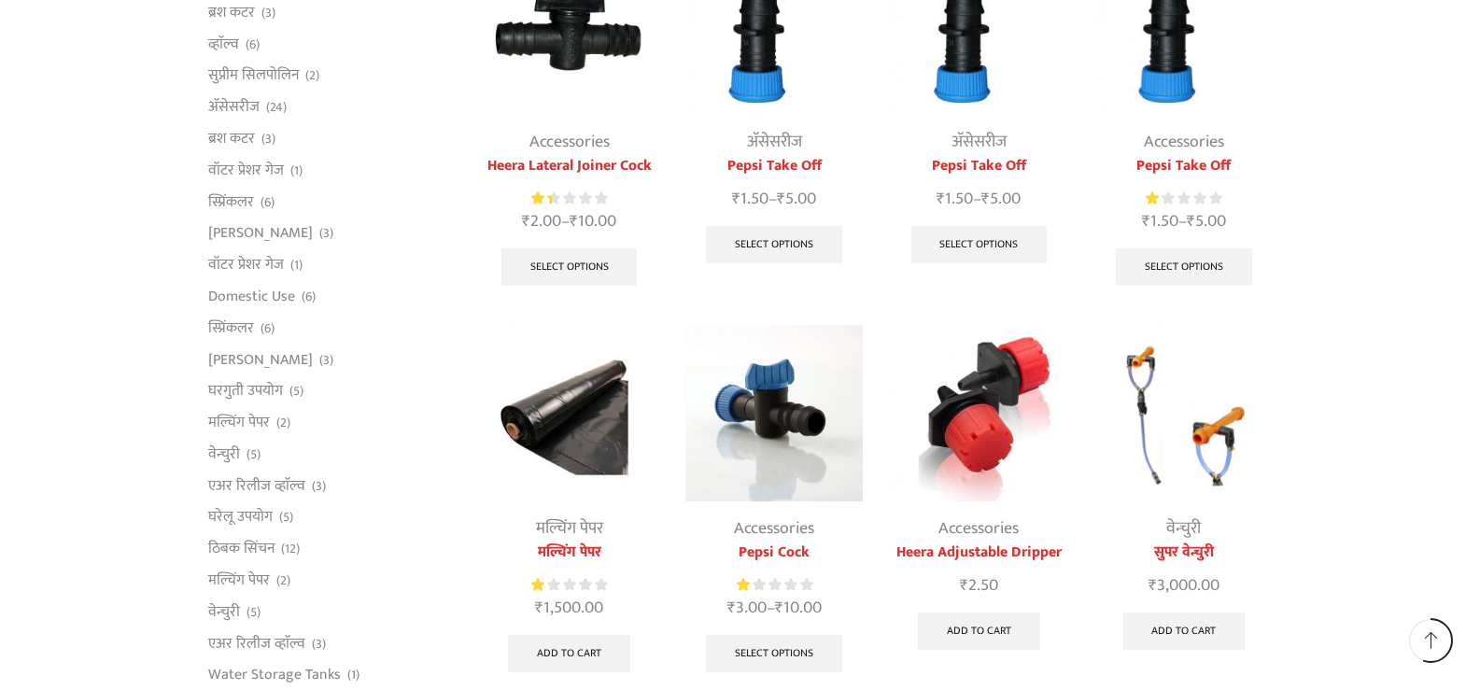
scroll to position [840, 0]
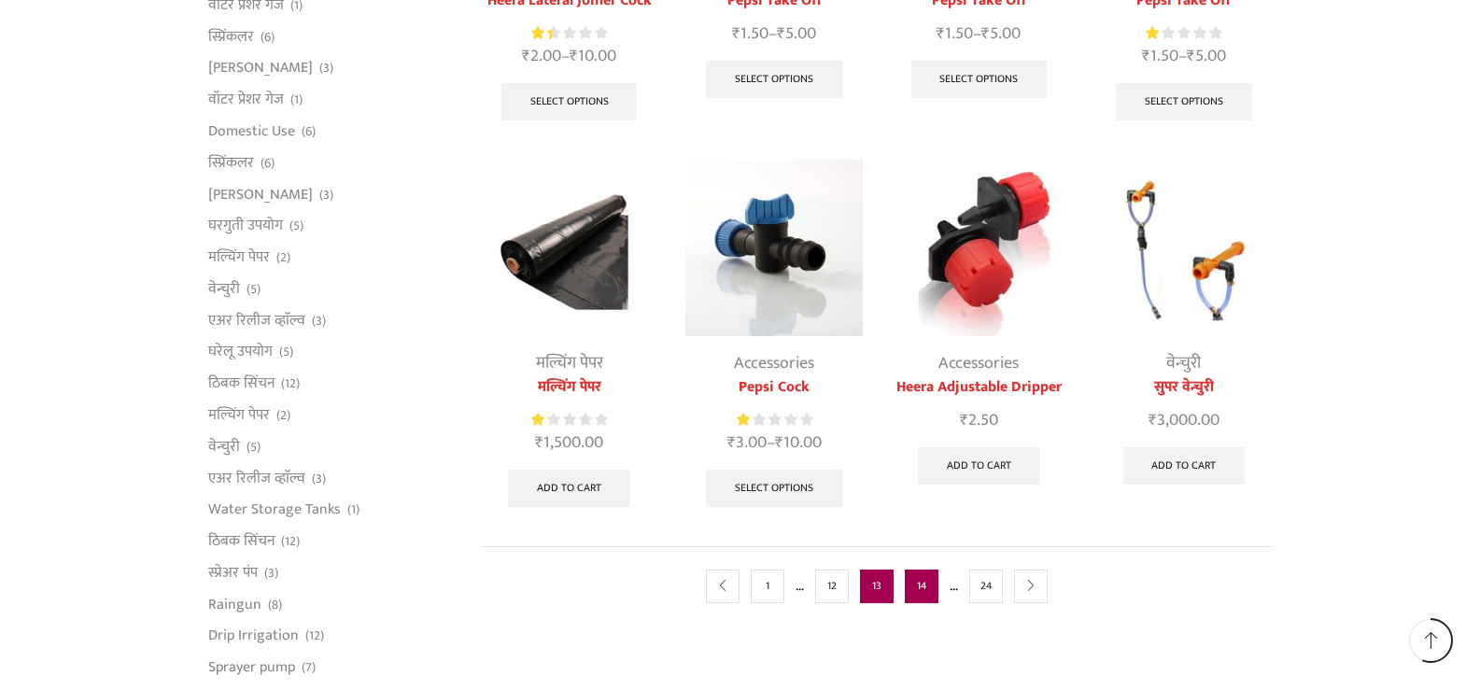
click at [922, 584] on link "14" at bounding box center [922, 587] width 34 height 34
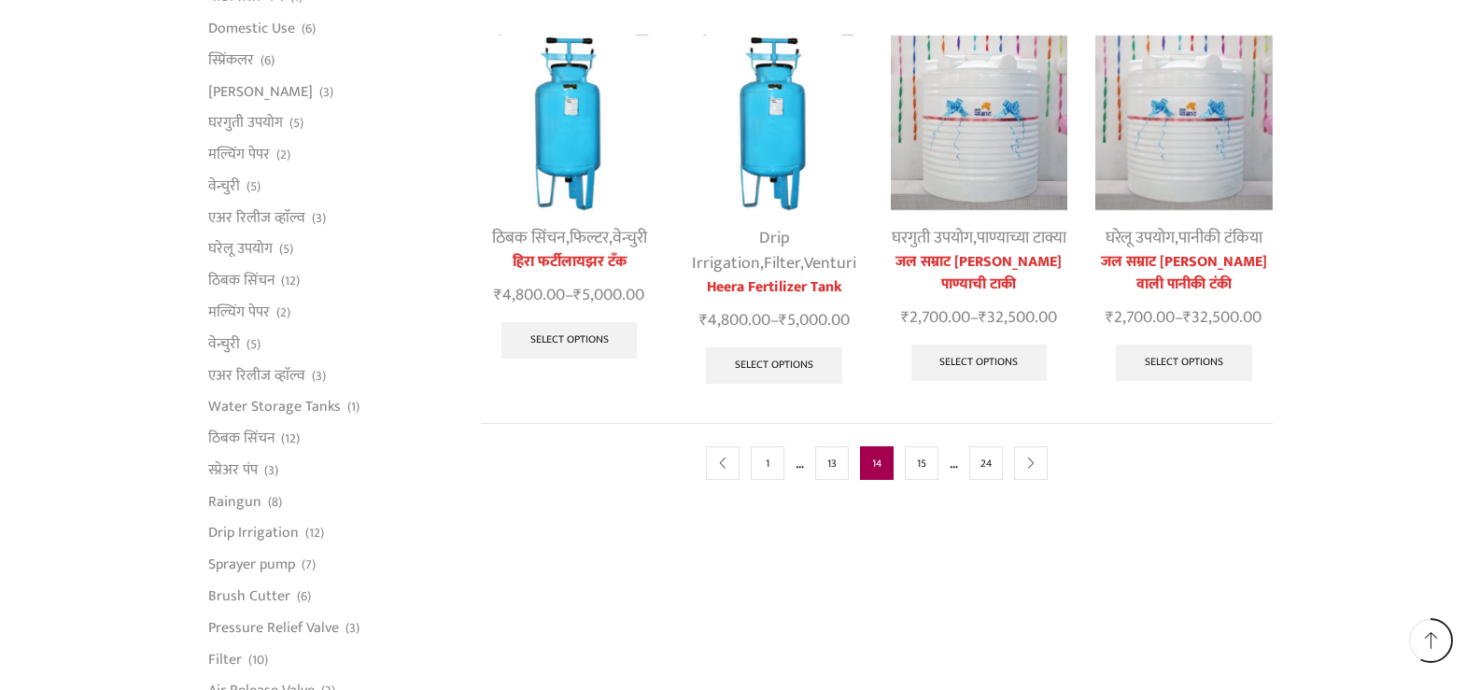
scroll to position [1027, 0]
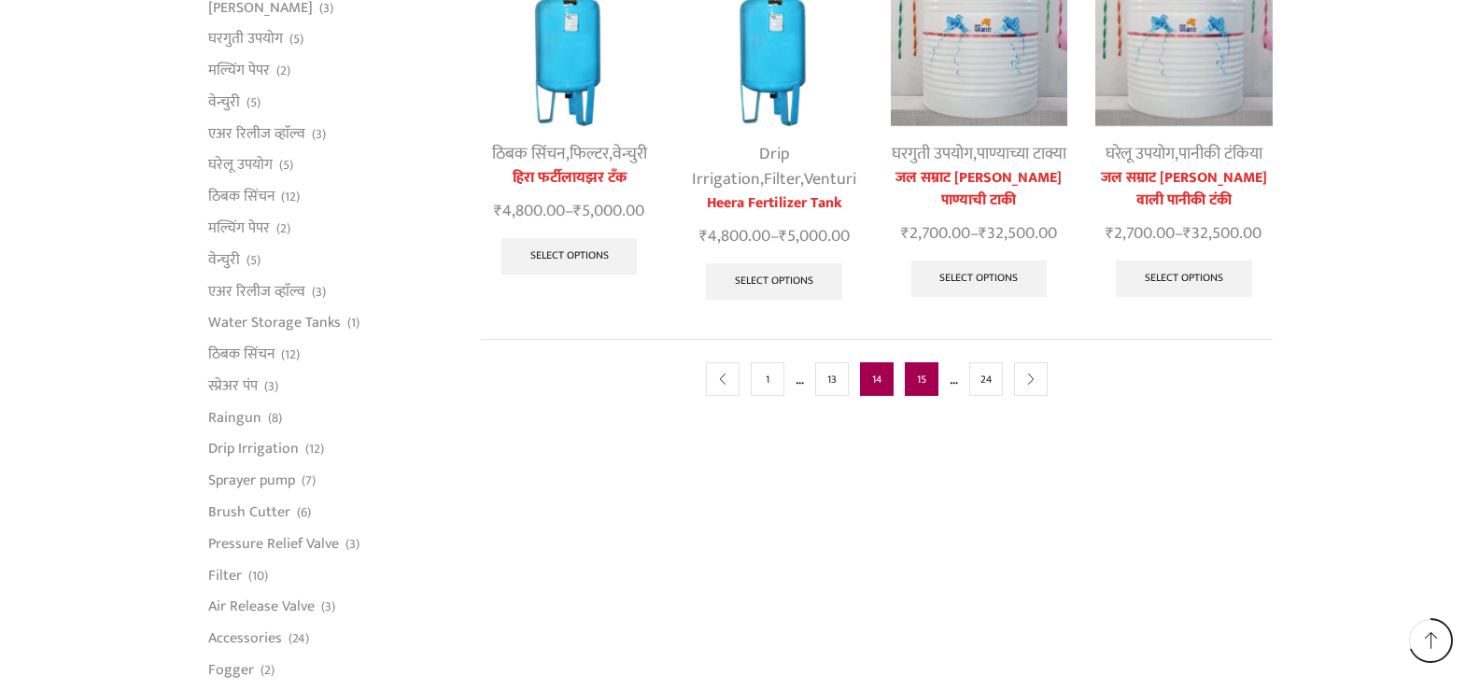
click at [916, 396] on link "15" at bounding box center [922, 379] width 34 height 34
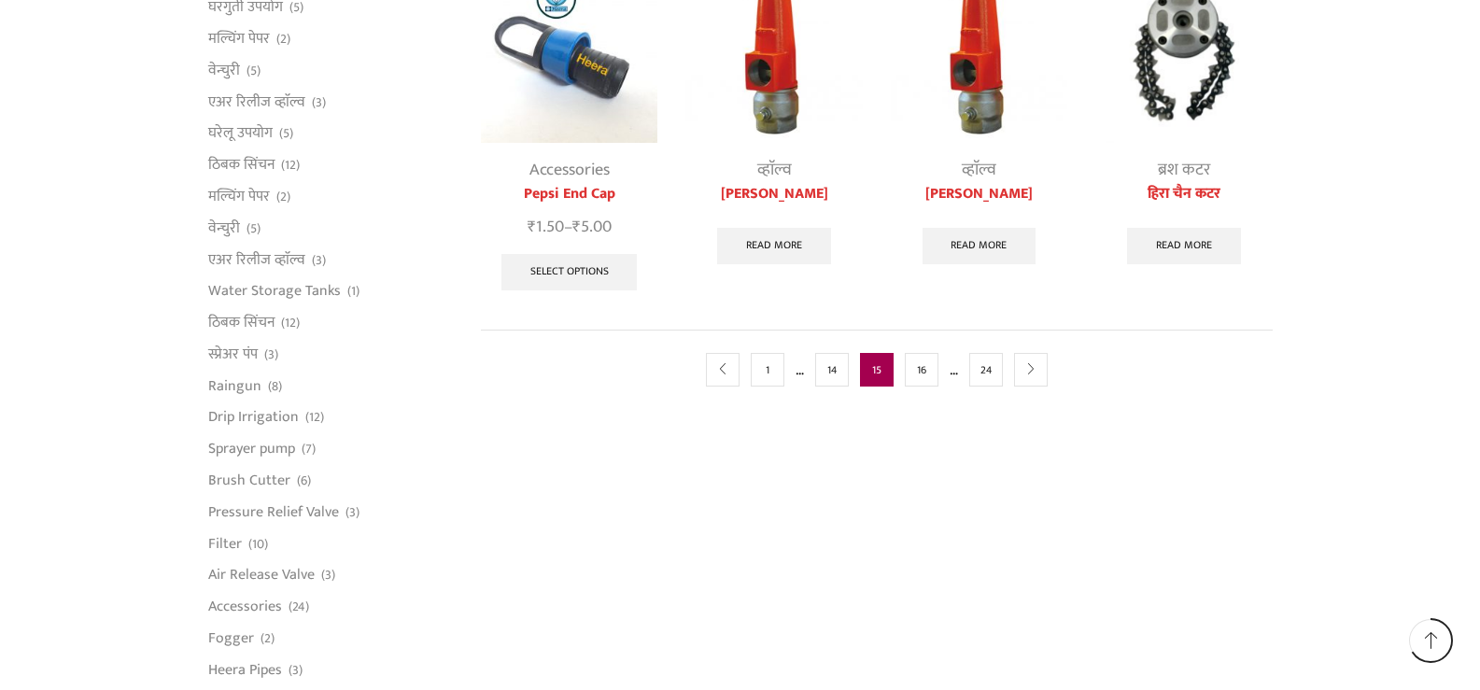
scroll to position [1121, 0]
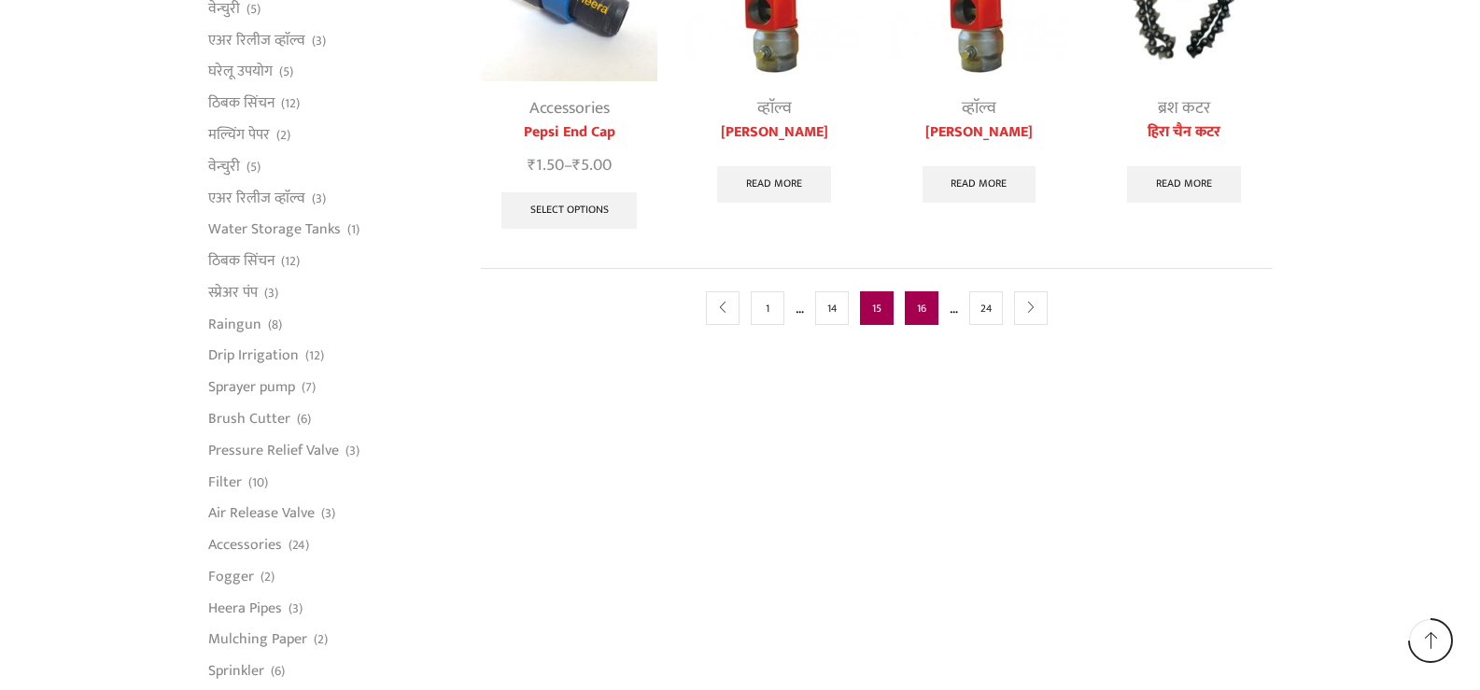
click at [925, 315] on link "16" at bounding box center [922, 308] width 34 height 34
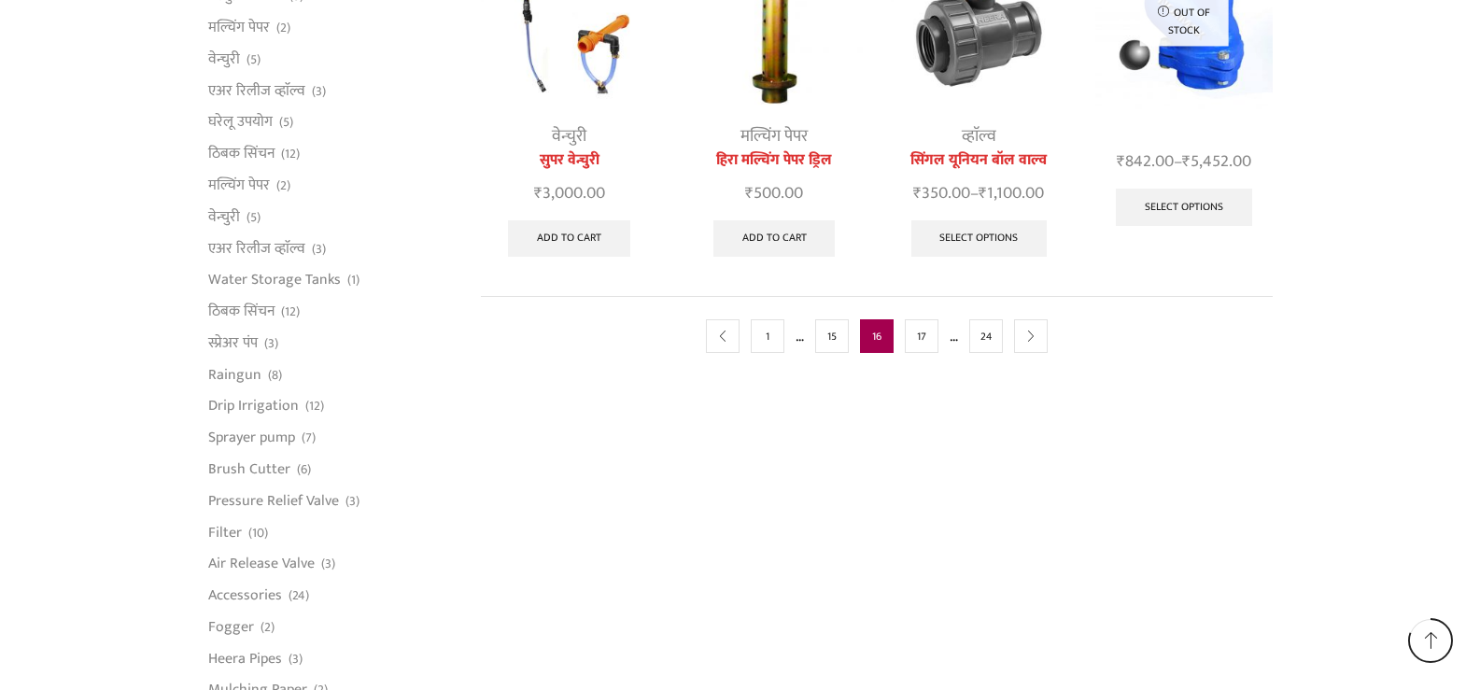
scroll to position [1214, 0]
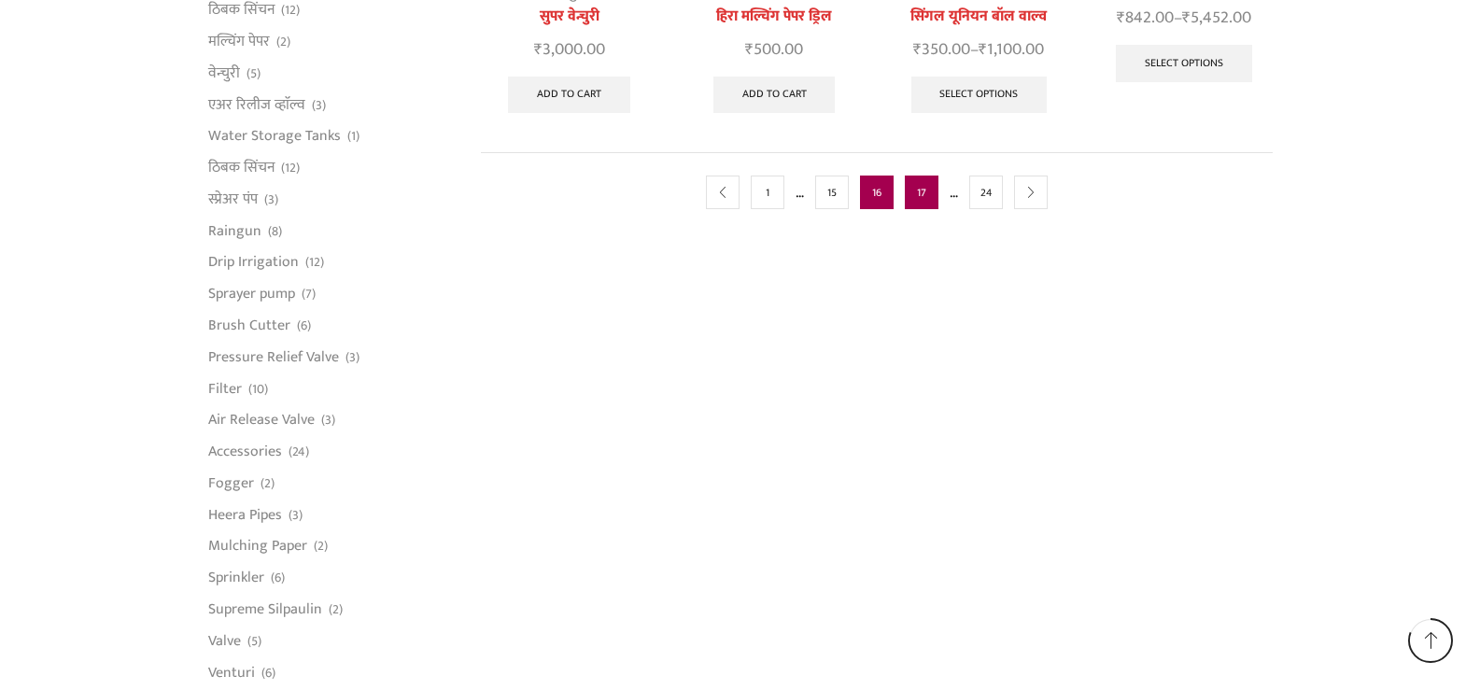
click at [919, 195] on link "17" at bounding box center [922, 193] width 34 height 34
